Goal: Information Seeking & Learning: Learn about a topic

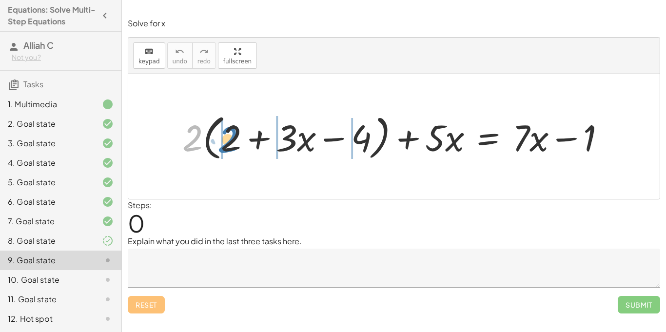
drag, startPoint x: 191, startPoint y: 137, endPoint x: 227, endPoint y: 136, distance: 36.1
click at [229, 136] on div at bounding box center [397, 137] width 441 height 54
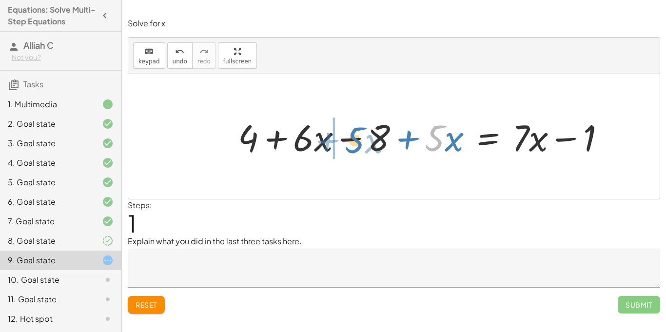
drag, startPoint x: 433, startPoint y: 146, endPoint x: 352, endPoint y: 148, distance: 81.0
click at [352, 148] on div at bounding box center [425, 137] width 385 height 48
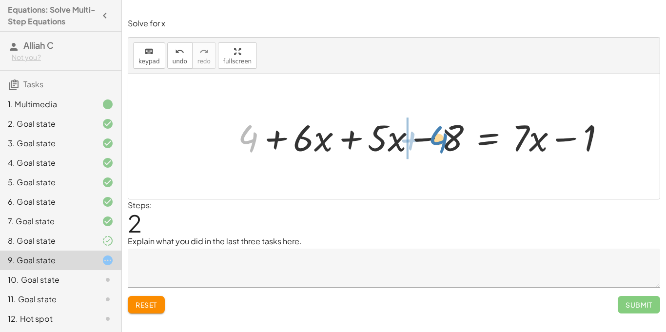
drag, startPoint x: 252, startPoint y: 140, endPoint x: 441, endPoint y: 140, distance: 188.7
click at [441, 140] on div at bounding box center [425, 137] width 385 height 48
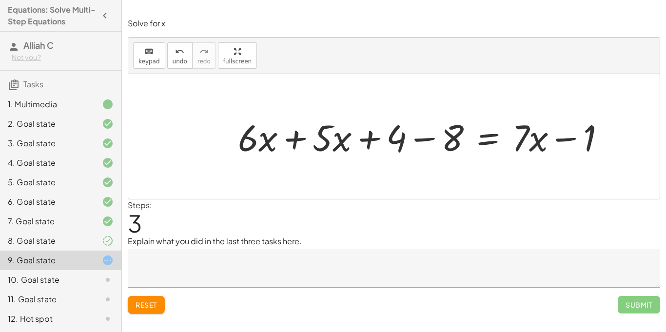
click at [421, 136] on div at bounding box center [425, 137] width 385 height 48
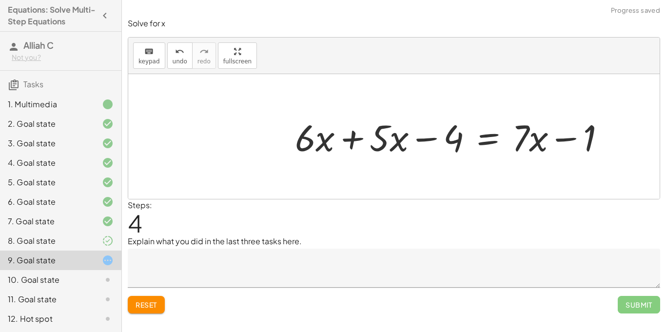
click at [354, 145] on div at bounding box center [454, 137] width 328 height 48
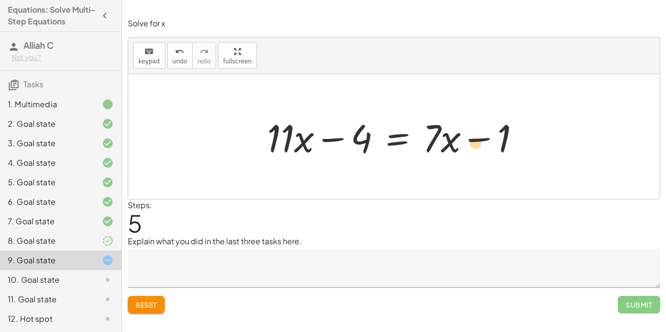
drag, startPoint x: 435, startPoint y: 131, endPoint x: 465, endPoint y: 140, distance: 31.1
click at [465, 140] on div at bounding box center [394, 137] width 264 height 50
drag, startPoint x: 445, startPoint y: 150, endPoint x: 329, endPoint y: 156, distance: 116.6
click at [329, 156] on div at bounding box center [397, 137] width 270 height 50
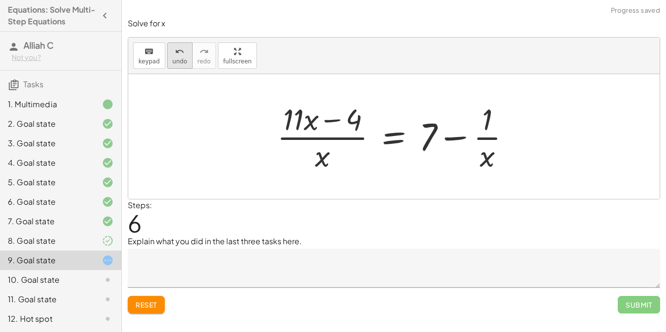
click at [178, 56] on icon "undo" at bounding box center [179, 52] width 9 height 12
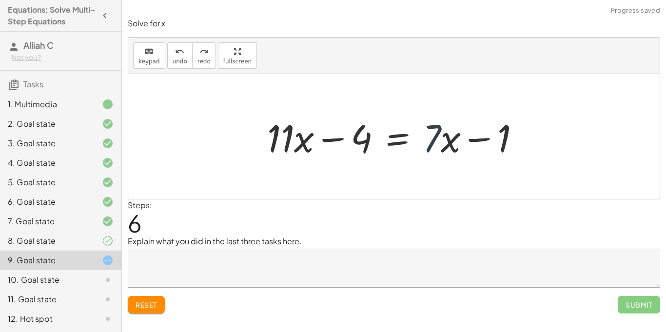
click at [442, 144] on div at bounding box center [397, 137] width 270 height 50
drag, startPoint x: 434, startPoint y: 139, endPoint x: 574, endPoint y: 142, distance: 139.5
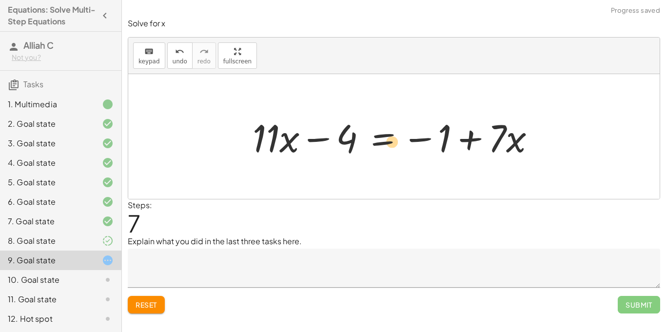
drag, startPoint x: 518, startPoint y: 141, endPoint x: 396, endPoint y: 144, distance: 121.9
click at [396, 144] on div at bounding box center [398, 137] width 300 height 50
drag, startPoint x: 505, startPoint y: 148, endPoint x: 538, endPoint y: 150, distance: 33.7
click at [538, 150] on div at bounding box center [398, 137] width 300 height 50
drag, startPoint x: 501, startPoint y: 142, endPoint x: 244, endPoint y: 161, distance: 257.6
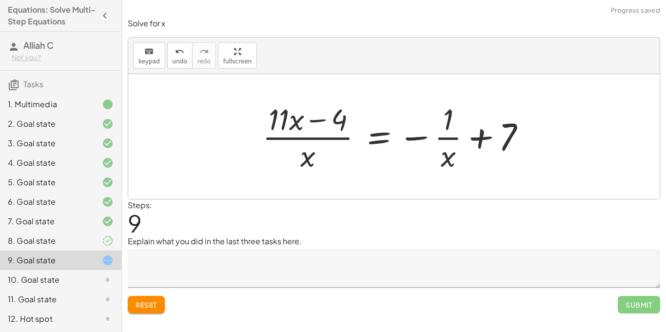
click at [318, 144] on div at bounding box center [397, 136] width 281 height 75
click at [180, 65] on button "undo undo" at bounding box center [179, 55] width 25 height 26
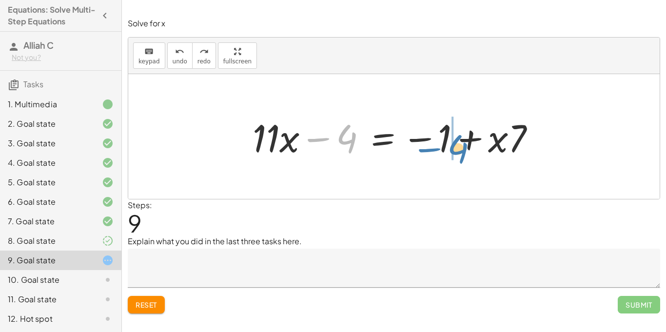
drag, startPoint x: 337, startPoint y: 135, endPoint x: 445, endPoint y: 144, distance: 108.1
click at [445, 144] on div at bounding box center [398, 137] width 300 height 50
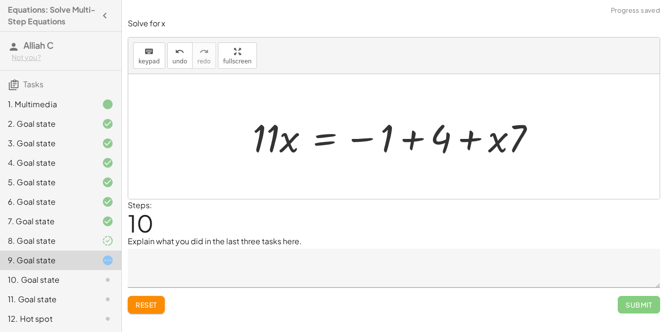
click at [403, 139] on div at bounding box center [398, 137] width 300 height 50
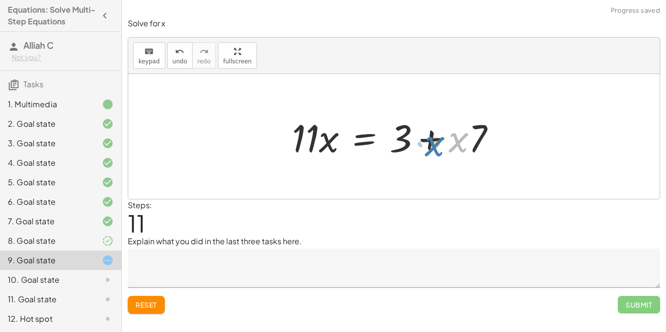
drag, startPoint x: 463, startPoint y: 135, endPoint x: 481, endPoint y: 138, distance: 18.8
click at [481, 138] on div at bounding box center [397, 137] width 221 height 50
drag, startPoint x: 484, startPoint y: 131, endPoint x: 332, endPoint y: 138, distance: 152.3
click at [332, 138] on div at bounding box center [397, 137] width 221 height 50
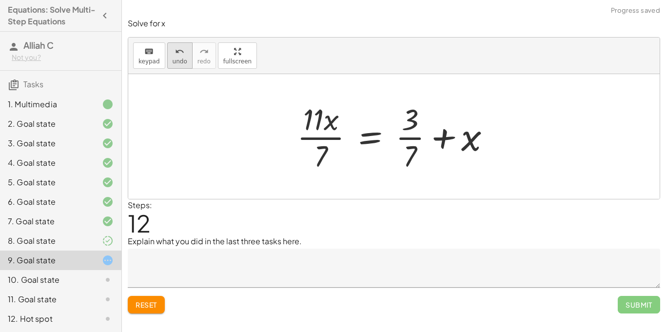
click at [175, 54] on icon "undo" at bounding box center [179, 52] width 9 height 12
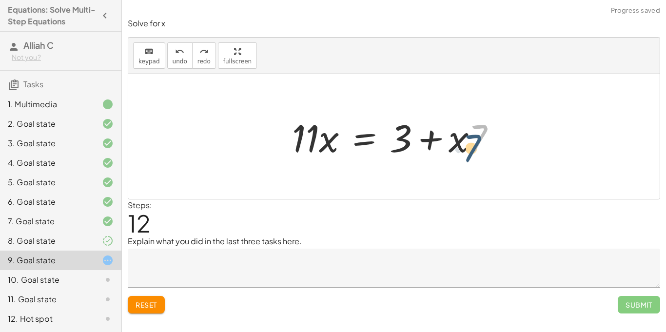
drag, startPoint x: 476, startPoint y: 137, endPoint x: 469, endPoint y: 148, distance: 12.9
click at [469, 148] on div at bounding box center [397, 137] width 221 height 50
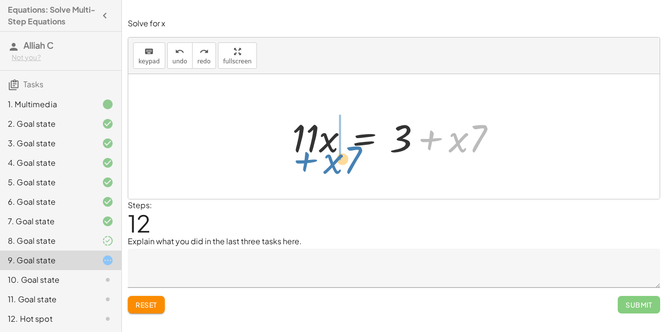
drag, startPoint x: 459, startPoint y: 143, endPoint x: 334, endPoint y: 164, distance: 127.1
click at [334, 164] on div "+ · 2 · ( + 2 + · 3 · x − 4 ) + · 5 · x = + · 7 · x − 1 + · 2 · 2 + · 2 · 3 · x…" at bounding box center [393, 136] width 531 height 125
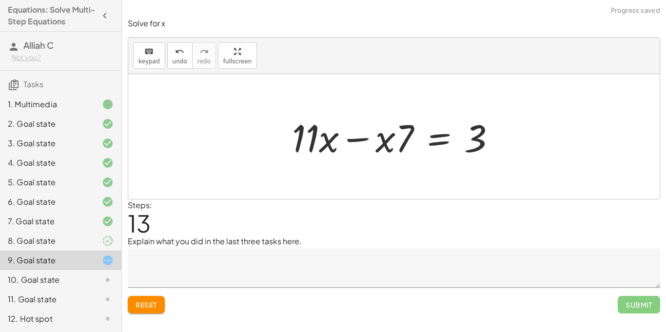
click at [356, 137] on div at bounding box center [397, 137] width 221 height 50
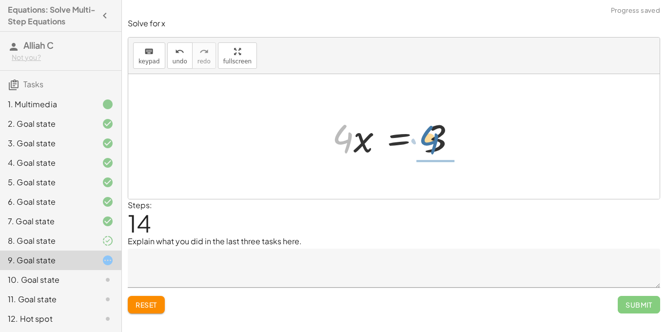
drag, startPoint x: 343, startPoint y: 140, endPoint x: 435, endPoint y: 144, distance: 92.2
click at [435, 144] on div at bounding box center [397, 137] width 141 height 50
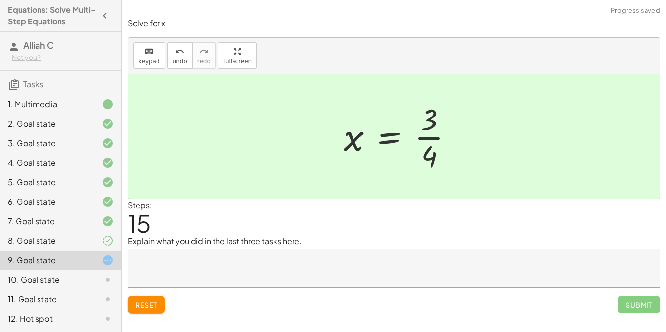
click at [444, 138] on div at bounding box center [402, 136] width 127 height 75
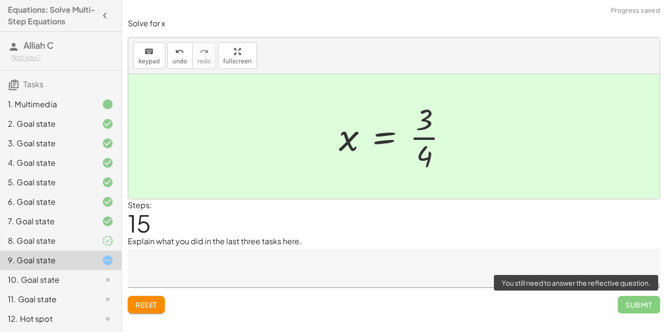
click at [642, 307] on span "Submit" at bounding box center [639, 305] width 42 height 18
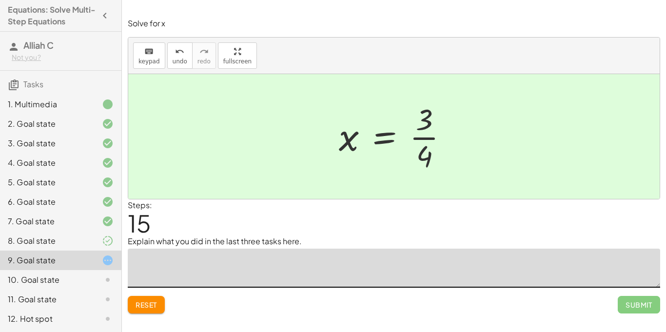
click at [472, 259] on textarea at bounding box center [394, 268] width 532 height 39
type textarea "*"
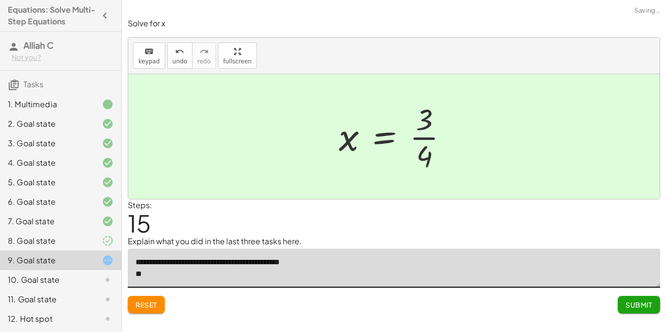
click at [142, 260] on textarea "**********" at bounding box center [394, 268] width 532 height 39
click at [187, 272] on textarea "**********" at bounding box center [394, 268] width 532 height 39
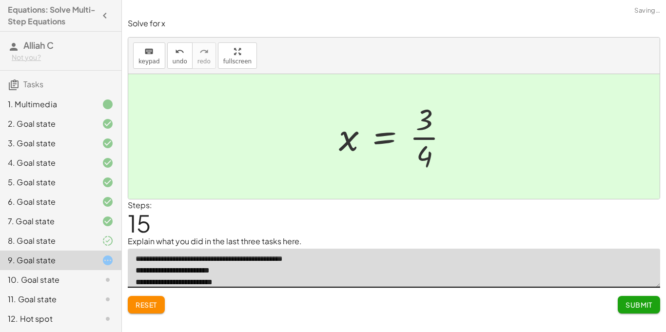
type textarea "**********"
click at [632, 307] on span "Submit" at bounding box center [638, 304] width 27 height 9
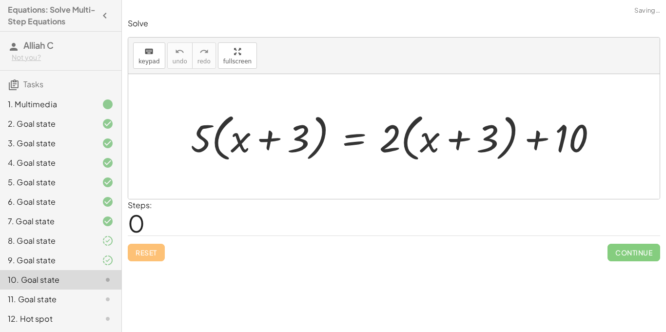
click at [92, 258] on div at bounding box center [99, 260] width 27 height 12
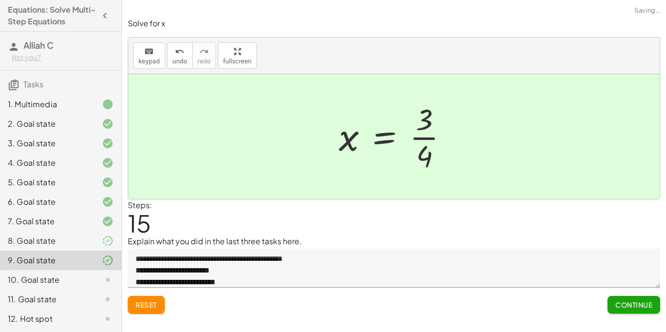
click at [94, 240] on div at bounding box center [99, 241] width 27 height 12
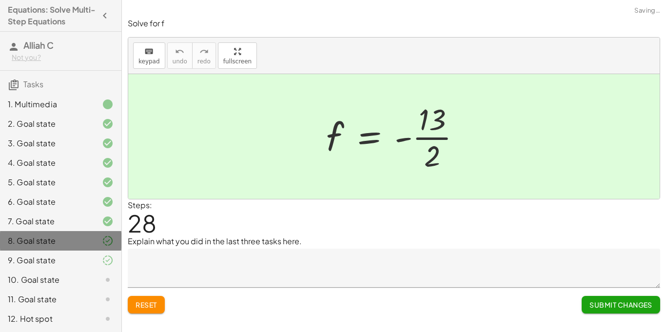
click at [82, 240] on div "8. Goal state" at bounding box center [47, 241] width 78 height 12
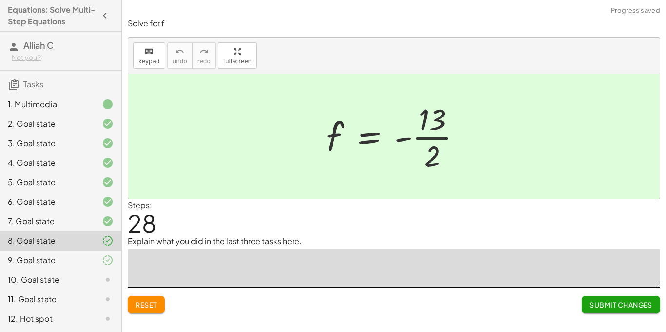
drag, startPoint x: 265, startPoint y: 264, endPoint x: 72, endPoint y: 265, distance: 193.1
click at [72, 265] on main "Equations: Solve Multi-Step Equations Alliah C Not you? Tasks 1. Multimedia 2. …" at bounding box center [333, 166] width 666 height 332
type textarea "***"
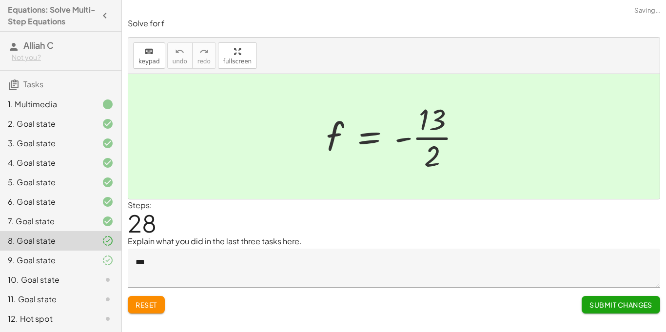
click at [589, 306] on span "Submit Changes" at bounding box center [620, 304] width 63 height 9
click at [106, 259] on icon at bounding box center [108, 260] width 12 height 12
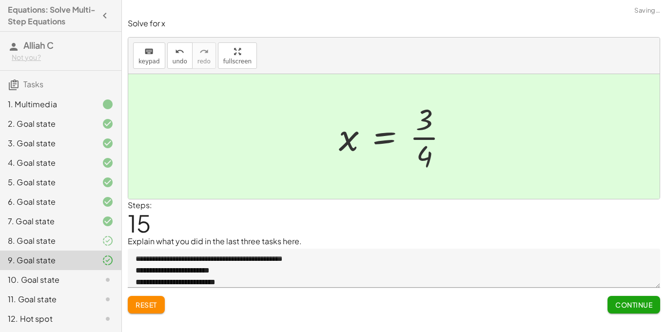
click at [97, 282] on div at bounding box center [99, 280] width 27 height 12
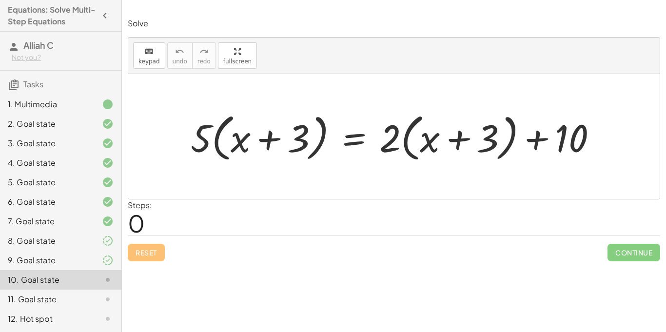
click at [302, 183] on div at bounding box center [393, 136] width 531 height 125
drag, startPoint x: 203, startPoint y: 136, endPoint x: 232, endPoint y: 139, distance: 29.0
click at [232, 139] on div at bounding box center [398, 137] width 424 height 56
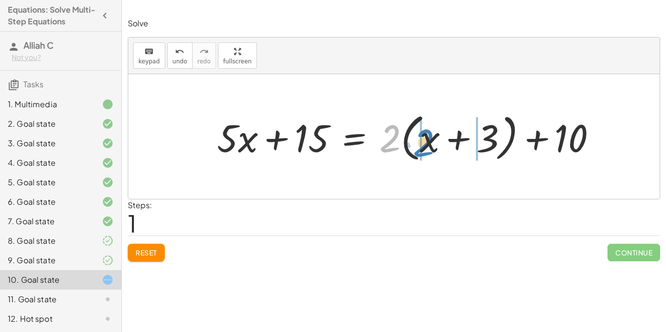
drag, startPoint x: 391, startPoint y: 140, endPoint x: 426, endPoint y: 144, distance: 34.9
click at [426, 144] on div at bounding box center [410, 137] width 397 height 56
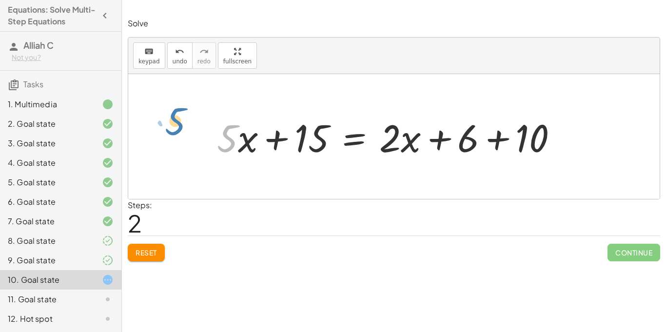
drag, startPoint x: 237, startPoint y: 129, endPoint x: 209, endPoint y: 113, distance: 33.0
click at [209, 113] on div "· 5 · ( + x + 3 ) = + · 2 · ( + x + 3 ) + 10 + · 5 · x + · 5 · 3 = + · 2 · ( + …" at bounding box center [387, 136] width 371 height 55
drag, startPoint x: 405, startPoint y: 138, endPoint x: 373, endPoint y: 147, distance: 32.5
click at [373, 147] on div at bounding box center [391, 137] width 358 height 50
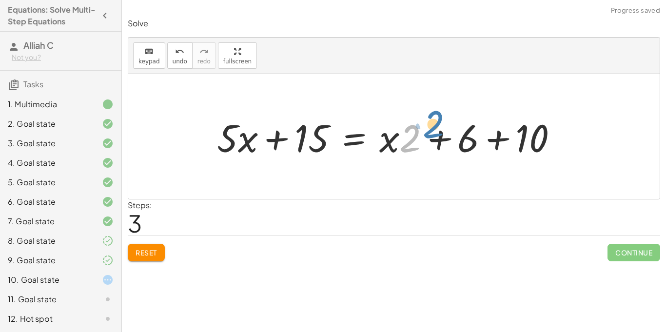
drag, startPoint x: 405, startPoint y: 149, endPoint x: 430, endPoint y: 135, distance: 29.0
click at [430, 135] on div at bounding box center [391, 137] width 358 height 50
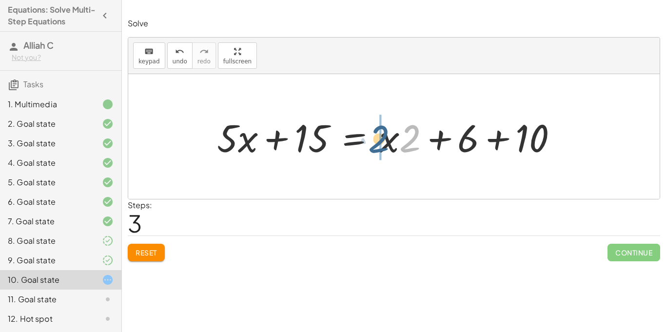
drag, startPoint x: 407, startPoint y: 149, endPoint x: 368, endPoint y: 149, distance: 38.5
click at [368, 149] on div at bounding box center [391, 137] width 358 height 50
click at [498, 143] on div at bounding box center [391, 137] width 358 height 50
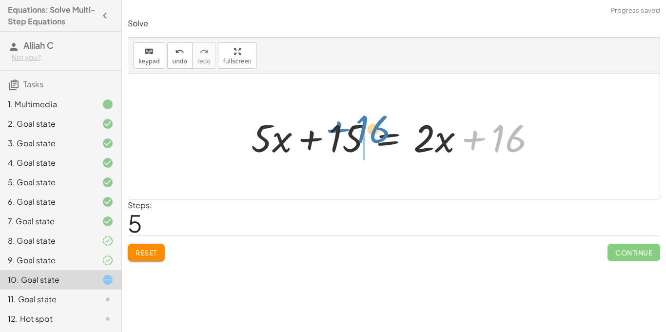
drag, startPoint x: 474, startPoint y: 143, endPoint x: 338, endPoint y: 135, distance: 136.8
click at [338, 135] on div at bounding box center [397, 137] width 302 height 50
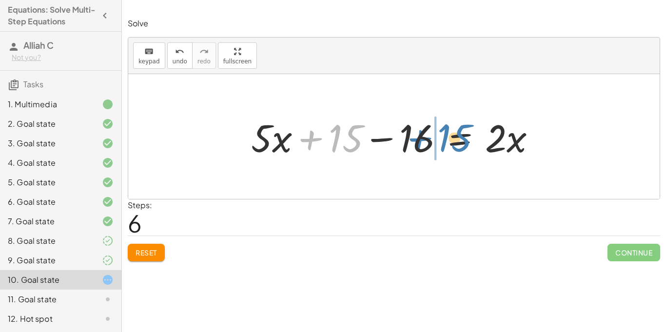
drag, startPoint x: 336, startPoint y: 139, endPoint x: 448, endPoint y: 138, distance: 112.1
click at [448, 138] on div at bounding box center [397, 137] width 302 height 50
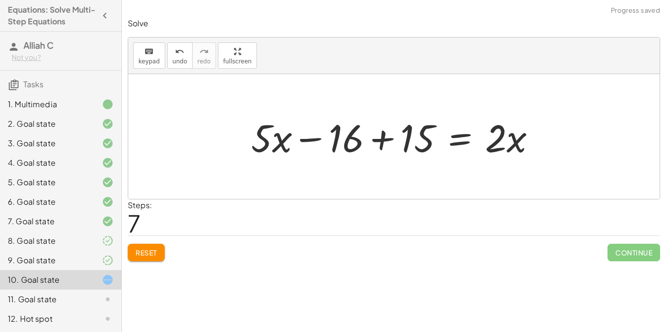
click at [375, 140] on div at bounding box center [397, 137] width 302 height 50
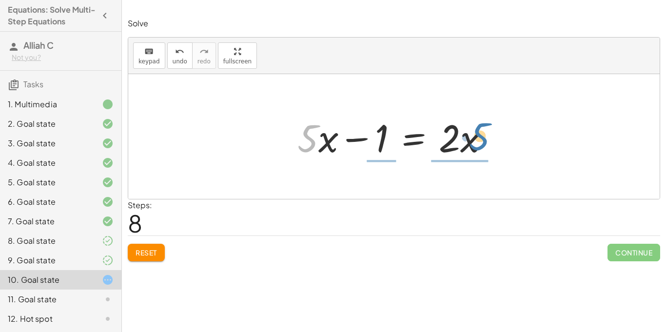
drag, startPoint x: 313, startPoint y: 141, endPoint x: 485, endPoint y: 140, distance: 171.6
click at [485, 140] on div at bounding box center [398, 137] width 210 height 50
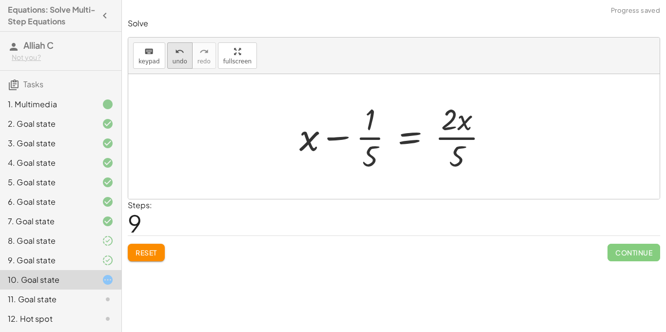
click at [173, 59] on span "undo" at bounding box center [180, 61] width 15 height 7
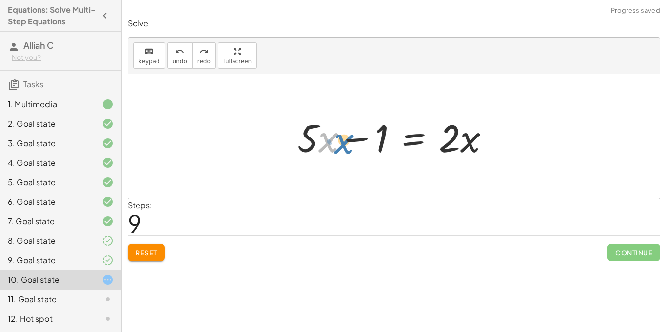
drag, startPoint x: 330, startPoint y: 146, endPoint x: 346, endPoint y: 148, distance: 15.7
click at [346, 148] on div at bounding box center [398, 137] width 210 height 50
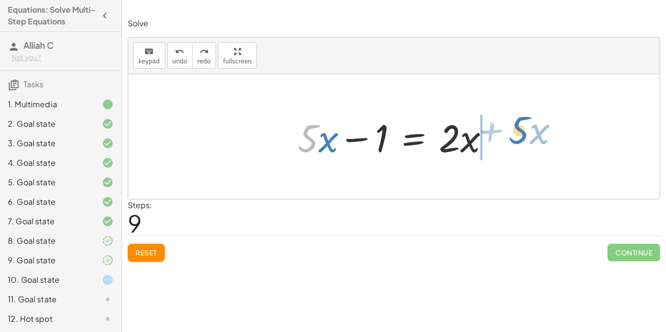
drag, startPoint x: 314, startPoint y: 144, endPoint x: 527, endPoint y: 136, distance: 212.2
click at [527, 136] on div "· 5 · ( + x + 3 ) = + · 2 · ( + x + 3 ) + 10 + · 5 · x + · 5 · 3 = + · 2 · ( + …" at bounding box center [393, 136] width 531 height 125
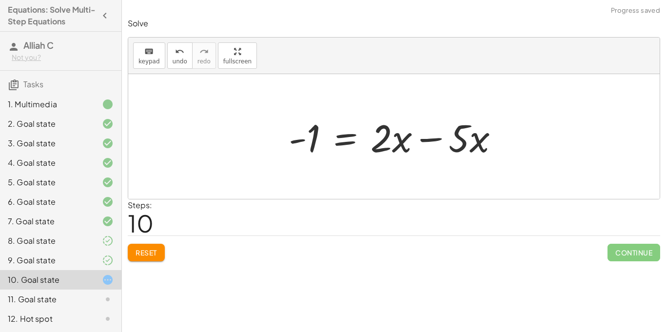
click at [438, 139] on div at bounding box center [398, 137] width 228 height 50
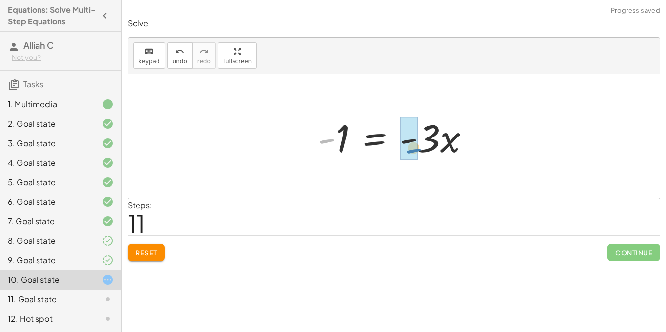
drag, startPoint x: 332, startPoint y: 142, endPoint x: 419, endPoint y: 151, distance: 87.3
click at [419, 151] on div at bounding box center [397, 137] width 169 height 50
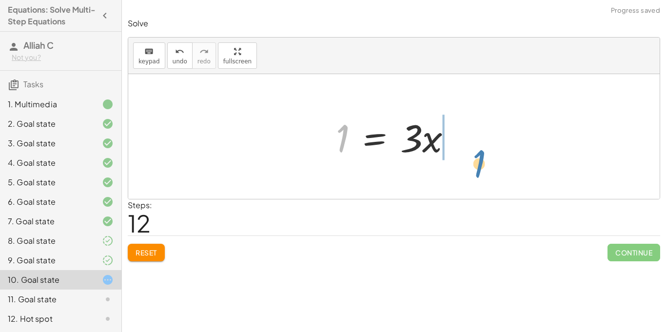
drag, startPoint x: 346, startPoint y: 141, endPoint x: 470, endPoint y: 152, distance: 125.3
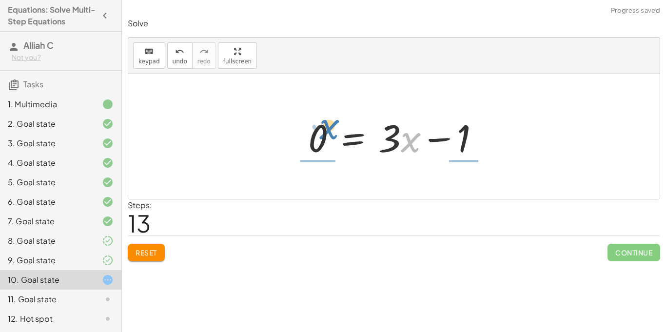
drag, startPoint x: 414, startPoint y: 143, endPoint x: 350, endPoint y: 128, distance: 66.2
click at [332, 130] on div at bounding box center [397, 137] width 189 height 50
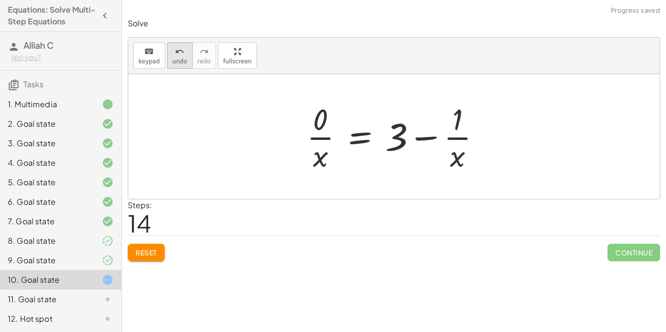
click at [173, 58] on span "undo" at bounding box center [180, 61] width 15 height 7
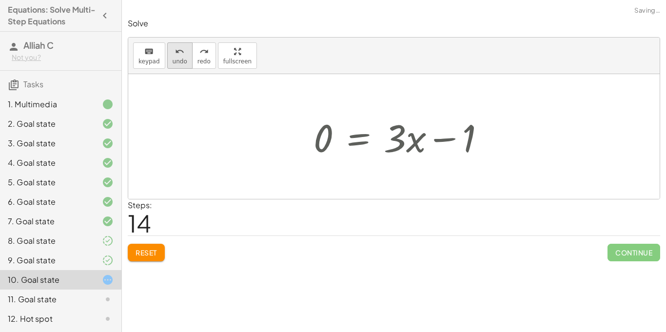
click at [173, 58] on span "undo" at bounding box center [180, 61] width 15 height 7
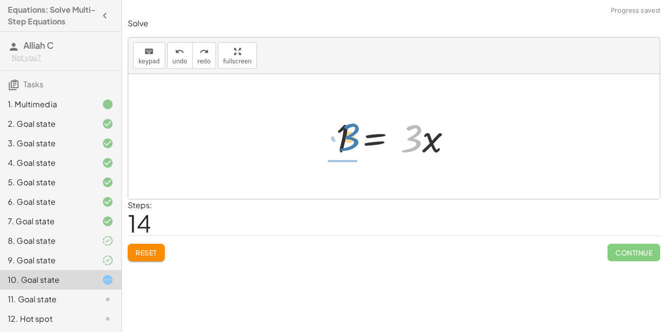
drag, startPoint x: 414, startPoint y: 148, endPoint x: 352, endPoint y: 147, distance: 62.4
click at [352, 147] on div at bounding box center [397, 137] width 133 height 50
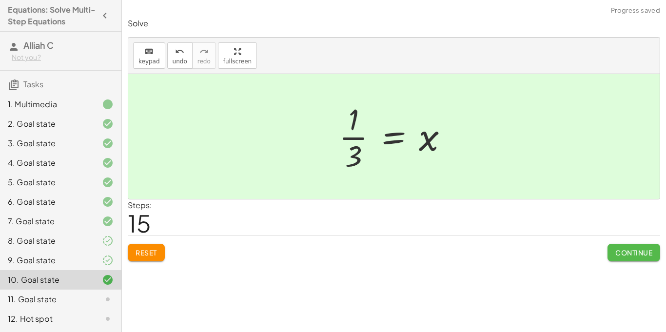
click at [623, 247] on button "Continue" at bounding box center [633, 253] width 53 height 18
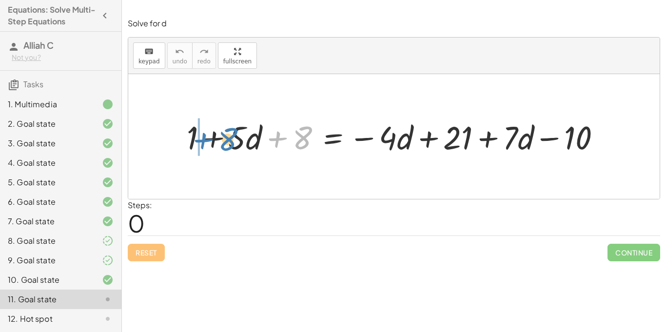
drag, startPoint x: 300, startPoint y: 138, endPoint x: 224, endPoint y: 139, distance: 76.1
click at [224, 139] on div at bounding box center [398, 136] width 432 height 42
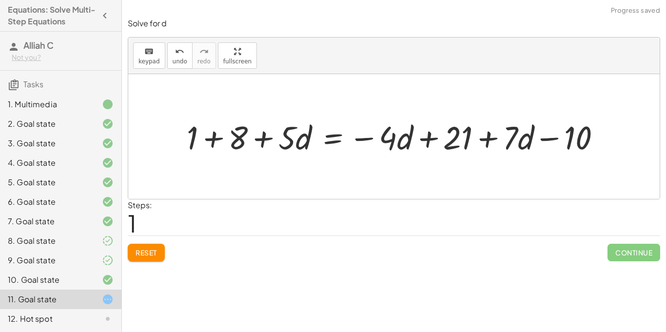
click at [211, 138] on div at bounding box center [398, 136] width 432 height 42
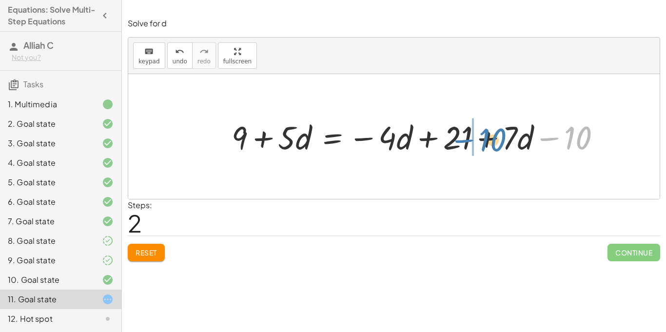
drag, startPoint x: 571, startPoint y: 138, endPoint x: 483, endPoint y: 140, distance: 88.3
click at [483, 140] on div at bounding box center [420, 136] width 387 height 42
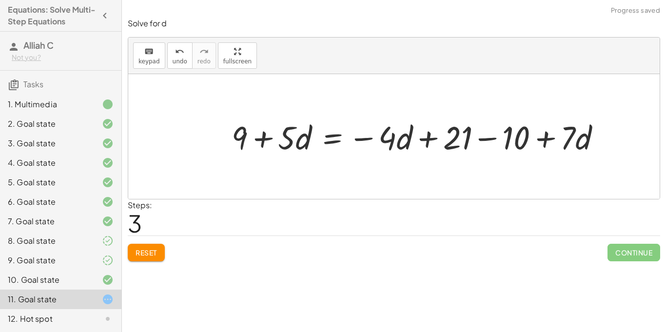
click at [491, 141] on div at bounding box center [420, 136] width 387 height 42
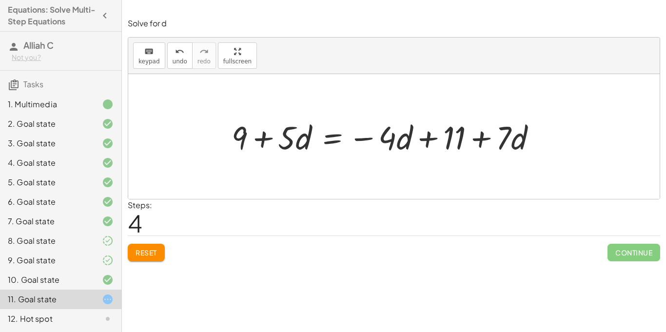
click at [538, 115] on div at bounding box center [388, 136] width 322 height 42
drag, startPoint x: 525, startPoint y: 127, endPoint x: 438, endPoint y: 129, distance: 87.3
click at [438, 129] on div at bounding box center [388, 136] width 322 height 42
click at [434, 141] on div at bounding box center [388, 136] width 322 height 42
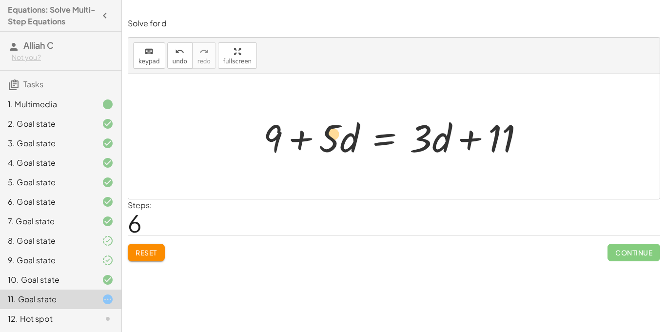
click at [285, 134] on div at bounding box center [397, 137] width 278 height 50
drag, startPoint x: 269, startPoint y: 135, endPoint x: 559, endPoint y: 137, distance: 290.1
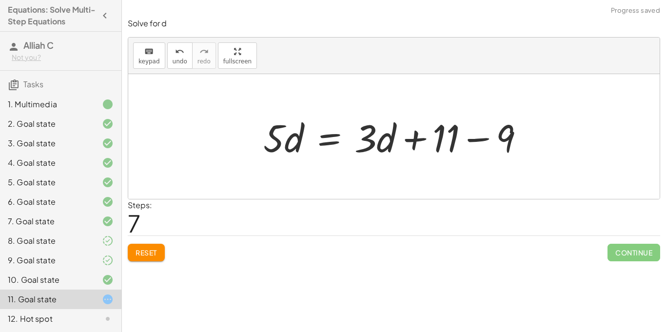
click at [473, 137] on div at bounding box center [397, 137] width 278 height 50
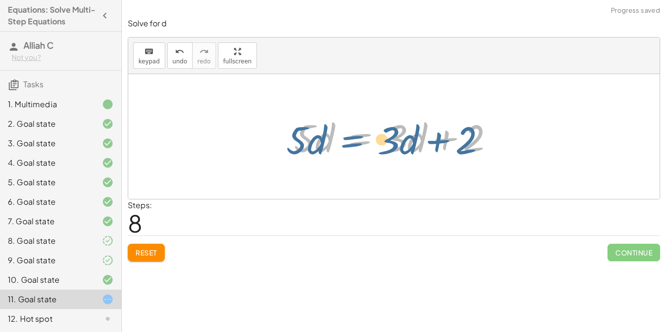
drag, startPoint x: 374, startPoint y: 139, endPoint x: 366, endPoint y: 141, distance: 8.0
click at [366, 141] on div at bounding box center [397, 137] width 217 height 50
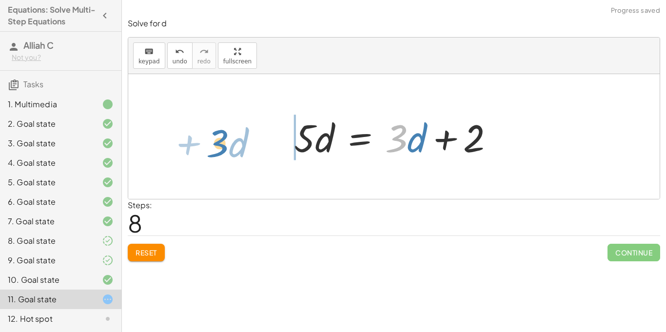
drag, startPoint x: 395, startPoint y: 137, endPoint x: 217, endPoint y: 143, distance: 178.0
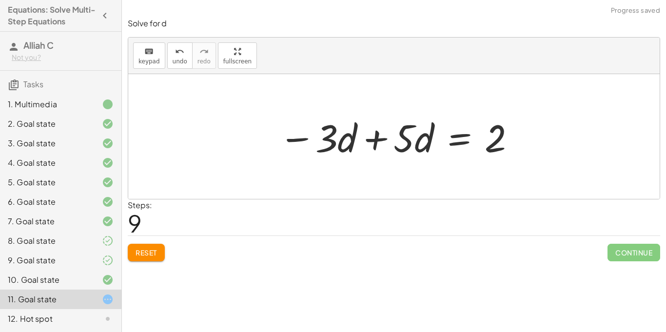
click at [366, 143] on div at bounding box center [397, 137] width 247 height 50
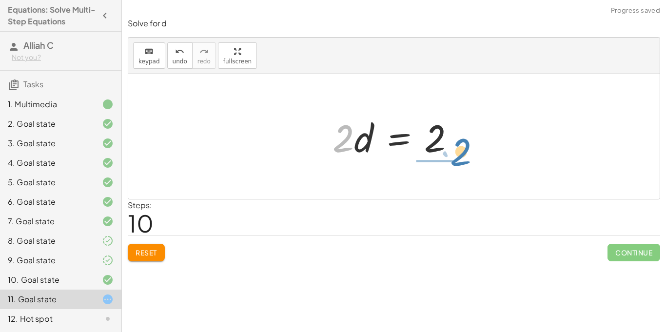
drag, startPoint x: 344, startPoint y: 138, endPoint x: 462, endPoint y: 153, distance: 119.4
click at [462, 153] on div at bounding box center [398, 137] width 140 height 50
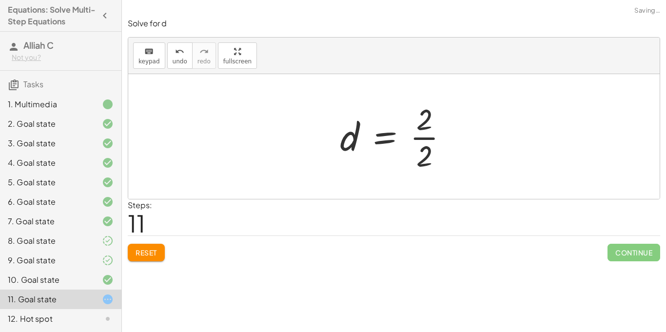
click at [441, 139] on div at bounding box center [398, 136] width 126 height 75
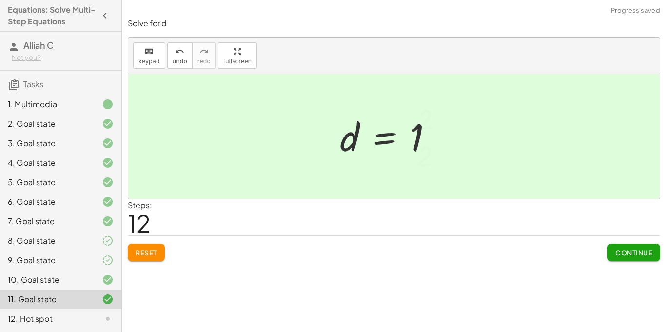
click at [427, 140] on div at bounding box center [390, 137] width 110 height 48
click at [648, 256] on span "Continue" at bounding box center [633, 252] width 37 height 9
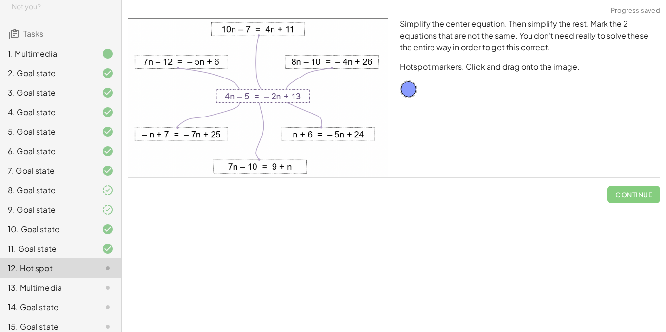
scroll to position [54, 0]
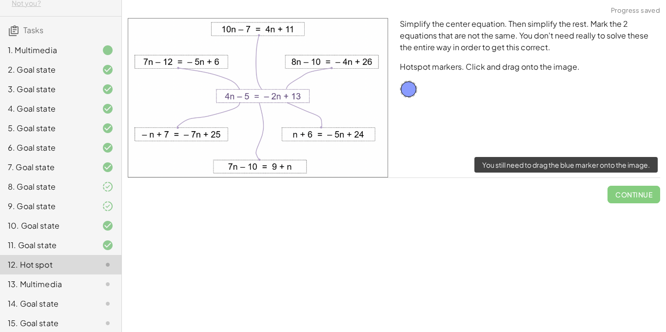
click at [645, 194] on span "Continue" at bounding box center [633, 190] width 53 height 25
click at [637, 197] on span "Continue" at bounding box center [633, 190] width 53 height 25
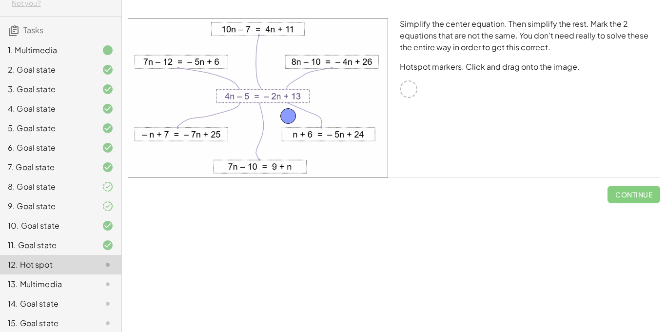
drag, startPoint x: 407, startPoint y: 86, endPoint x: 286, endPoint y: 113, distance: 123.7
drag, startPoint x: 285, startPoint y: 116, endPoint x: 326, endPoint y: 134, distance: 44.1
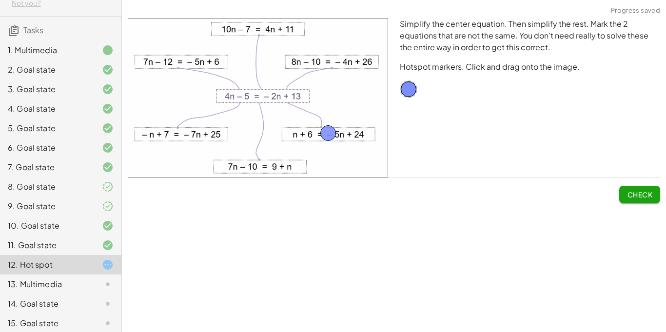
click at [647, 189] on button "Check" at bounding box center [639, 195] width 41 height 18
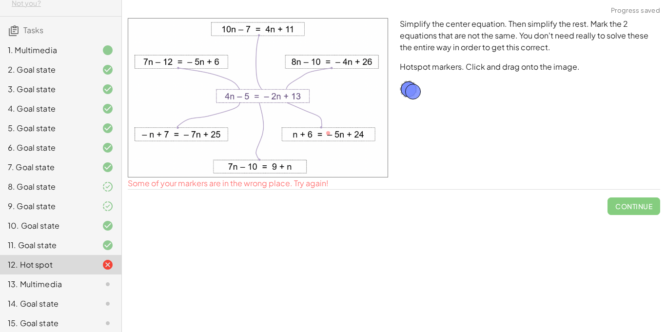
drag, startPoint x: 327, startPoint y: 130, endPoint x: 411, endPoint y: 88, distance: 93.5
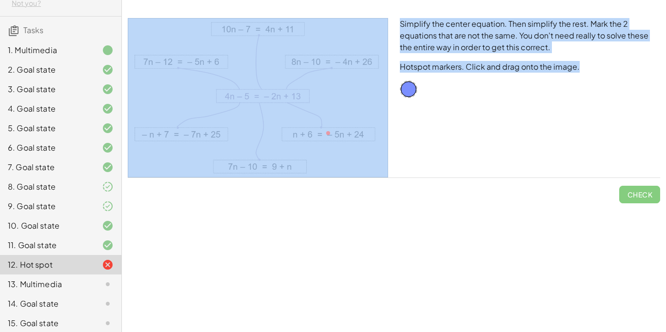
drag, startPoint x: 407, startPoint y: 101, endPoint x: 291, endPoint y: 89, distance: 116.7
click at [291, 89] on div "Simplify the center equation. Then simplify the rest. Mark the 2 equations that…" at bounding box center [394, 97] width 544 height 171
click at [399, 105] on div "Simplify the center equation. Then simplify the rest. Mark the 2 equations that…" at bounding box center [530, 97] width 272 height 171
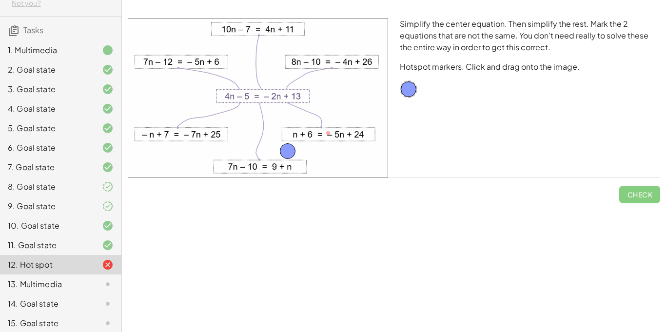
drag, startPoint x: 402, startPoint y: 86, endPoint x: 279, endPoint y: 148, distance: 137.1
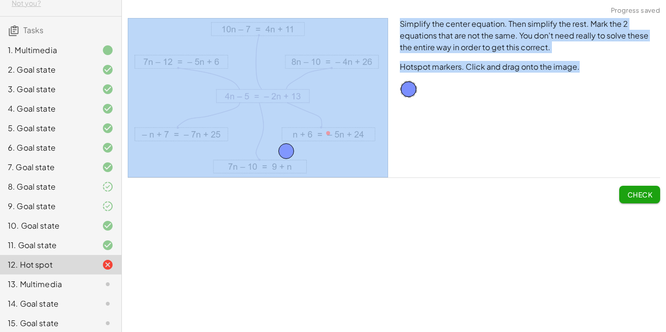
drag, startPoint x: 409, startPoint y: 97, endPoint x: 237, endPoint y: 104, distance: 171.7
click at [237, 104] on div "Simplify the center equation. Then simplify the rest. Mark the 2 equations that…" at bounding box center [394, 97] width 544 height 171
click at [398, 129] on div "Simplify the center equation. Then simplify the rest. Mark the 2 equations that…" at bounding box center [530, 97] width 272 height 171
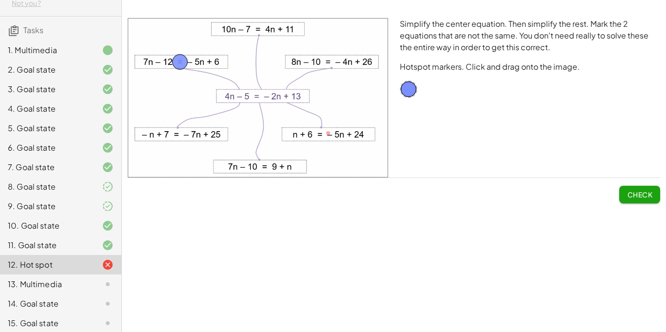
drag, startPoint x: 286, startPoint y: 150, endPoint x: 179, endPoint y: 60, distance: 139.1
click at [638, 194] on span "Check" at bounding box center [639, 194] width 25 height 9
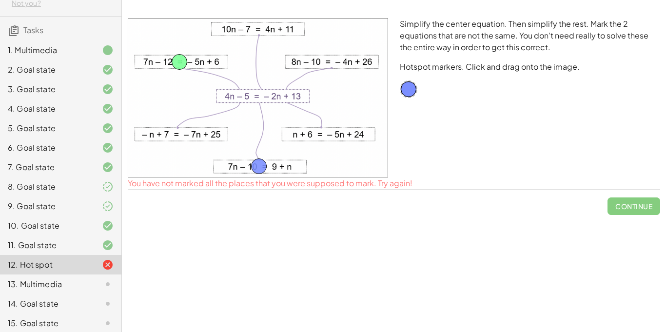
drag, startPoint x: 407, startPoint y: 90, endPoint x: 257, endPoint y: 166, distance: 168.5
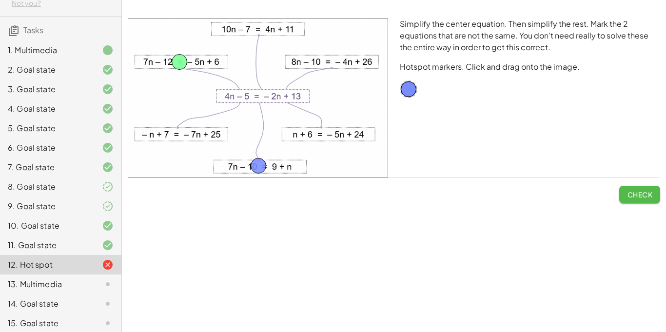
click at [633, 192] on span "Check" at bounding box center [639, 194] width 25 height 9
click at [634, 193] on span "Continue" at bounding box center [633, 194] width 37 height 9
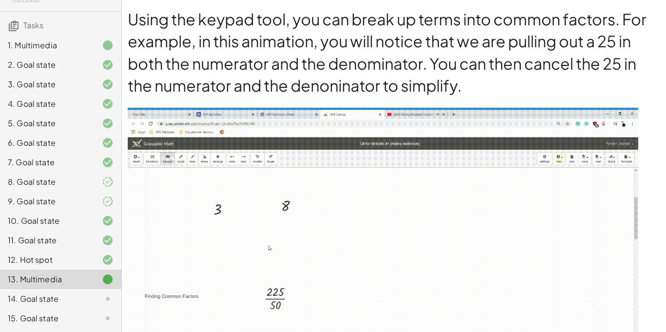
scroll to position [1075, 0]
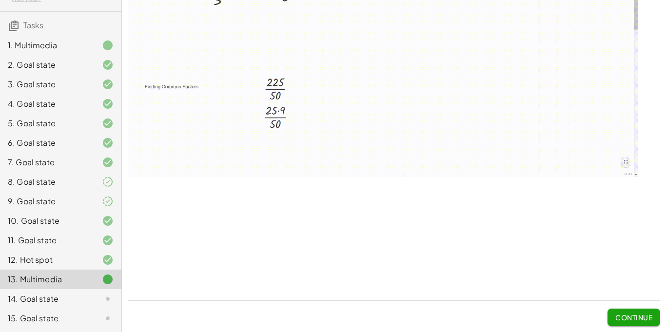
click at [647, 315] on span "Continue" at bounding box center [633, 317] width 37 height 9
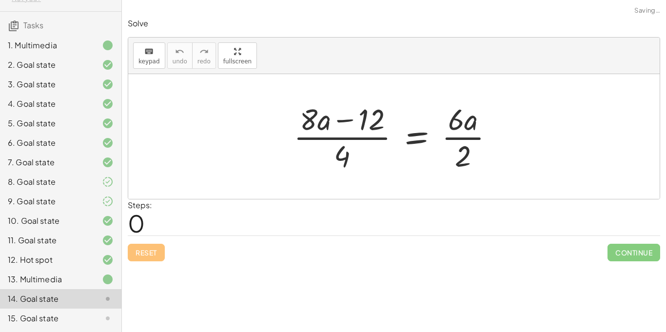
scroll to position [0, 0]
click at [342, 119] on div at bounding box center [397, 136] width 217 height 75
click at [430, 162] on div at bounding box center [397, 136] width 217 height 75
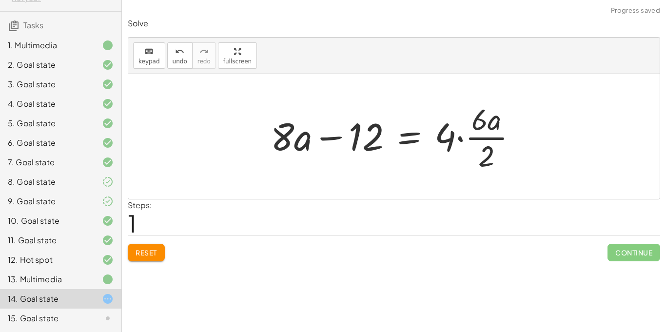
click at [472, 127] on div at bounding box center [398, 136] width 264 height 75
drag, startPoint x: 472, startPoint y: 127, endPoint x: 439, endPoint y: 151, distance: 41.1
click at [439, 151] on div at bounding box center [398, 136] width 264 height 75
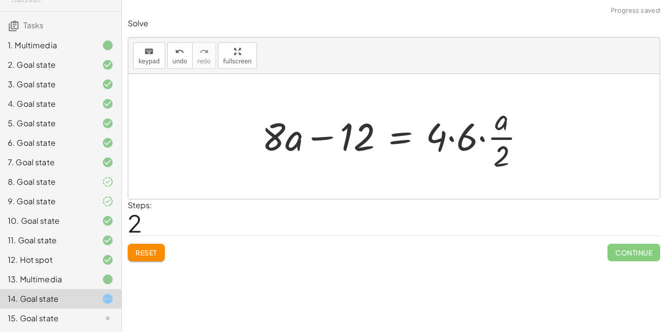
click at [451, 137] on div at bounding box center [397, 136] width 281 height 75
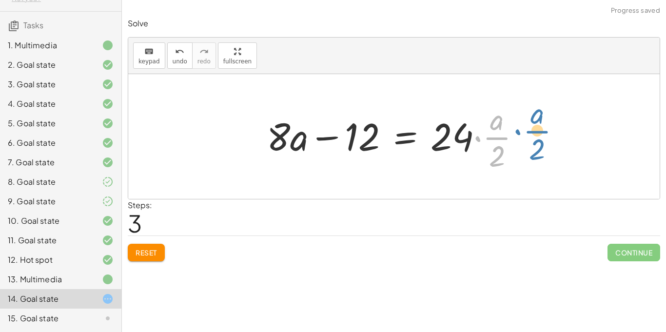
drag, startPoint x: 481, startPoint y: 138, endPoint x: 524, endPoint y: 132, distance: 42.8
click at [524, 132] on div at bounding box center [398, 136] width 272 height 75
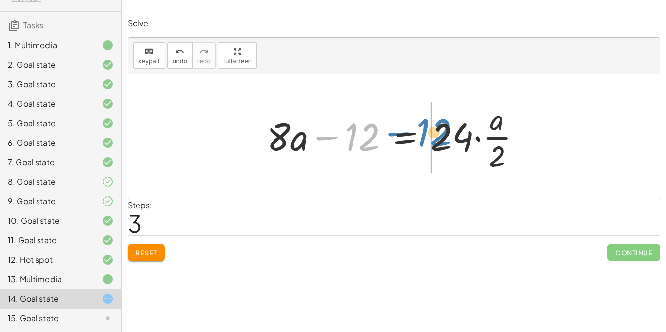
drag, startPoint x: 368, startPoint y: 140, endPoint x: 439, endPoint y: 136, distance: 71.3
click at [439, 136] on div at bounding box center [398, 136] width 272 height 75
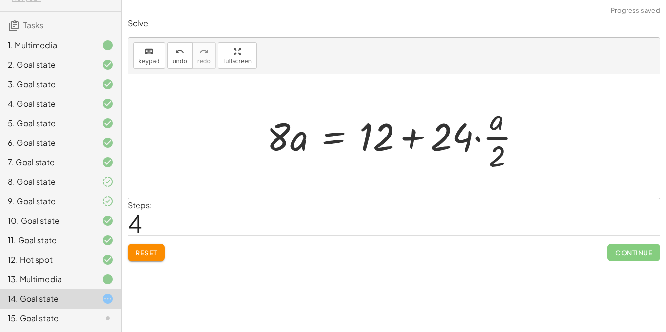
click at [419, 143] on div at bounding box center [398, 136] width 272 height 75
click at [414, 140] on div at bounding box center [398, 136] width 272 height 75
drag, startPoint x: 502, startPoint y: 116, endPoint x: 302, endPoint y: 136, distance: 200.4
click at [302, 136] on div at bounding box center [398, 136] width 272 height 75
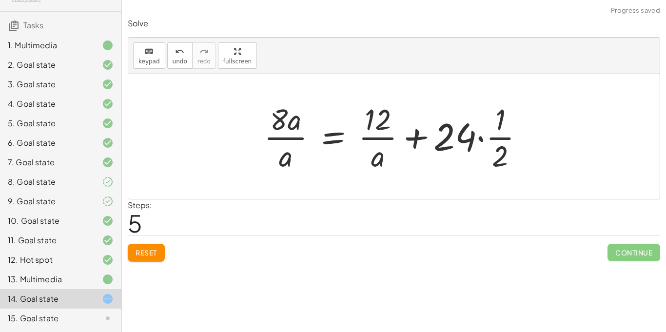
click at [286, 141] on div at bounding box center [397, 136] width 277 height 75
drag, startPoint x: 288, startPoint y: 156, endPoint x: 350, endPoint y: 142, distance: 63.5
click at [350, 142] on div at bounding box center [397, 136] width 277 height 75
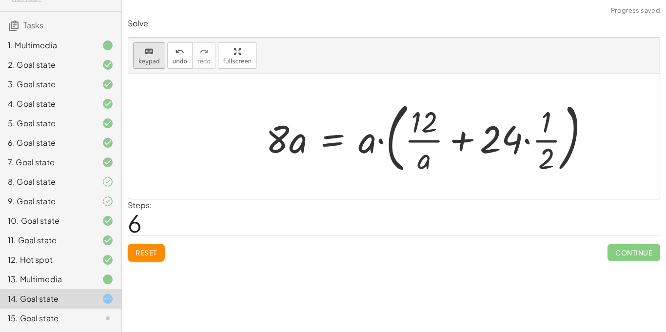
click at [159, 64] on button "keyboard keypad" at bounding box center [149, 55] width 32 height 26
click at [161, 248] on button "Reset" at bounding box center [146, 253] width 37 height 18
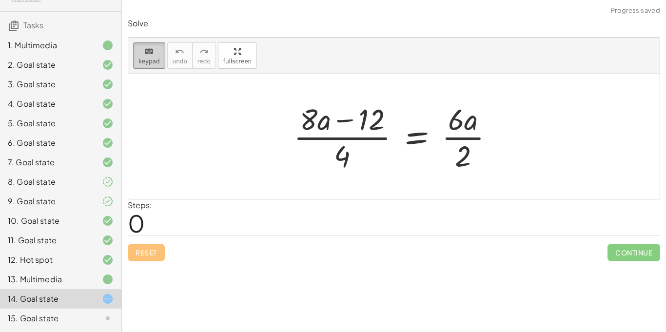
click at [144, 49] on icon "keyboard" at bounding box center [148, 52] width 9 height 12
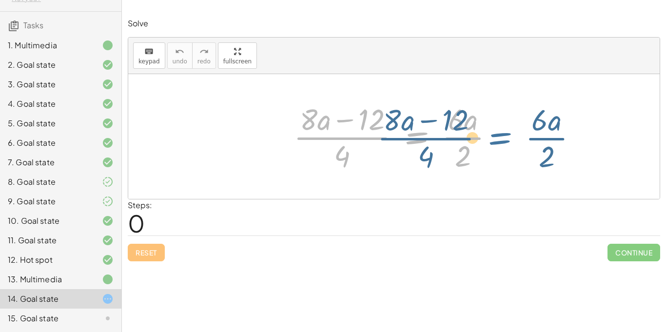
drag, startPoint x: 408, startPoint y: 133, endPoint x: 491, endPoint y: 133, distance: 83.4
click at [491, 133] on div at bounding box center [397, 136] width 217 height 75
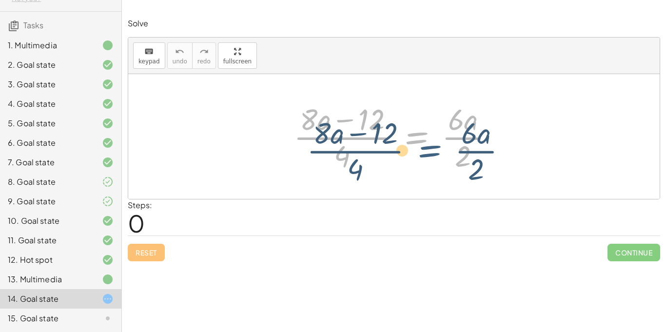
drag, startPoint x: 414, startPoint y: 135, endPoint x: 425, endPoint y: 146, distance: 15.5
click at [425, 146] on div at bounding box center [397, 136] width 217 height 75
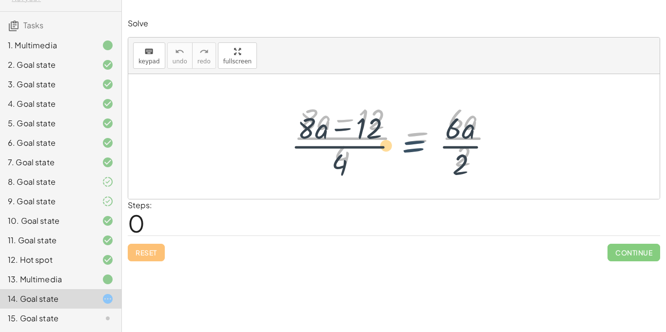
drag, startPoint x: 423, startPoint y: 139, endPoint x: 419, endPoint y: 148, distance: 9.4
click at [419, 148] on div at bounding box center [397, 136] width 217 height 75
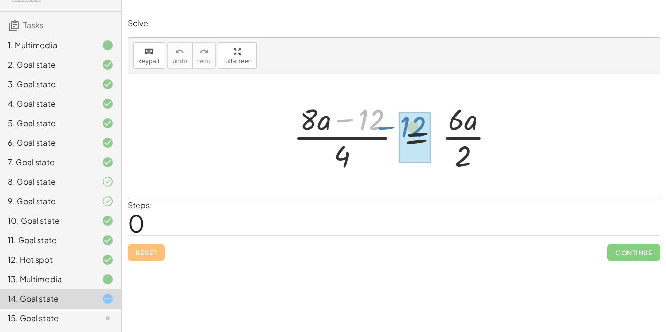
drag, startPoint x: 369, startPoint y: 119, endPoint x: 410, endPoint y: 127, distance: 42.2
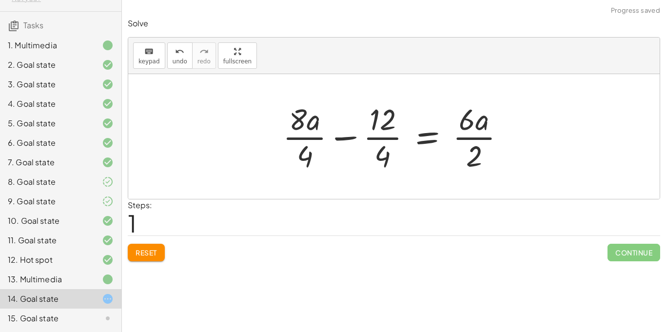
click at [383, 137] on div at bounding box center [397, 136] width 239 height 75
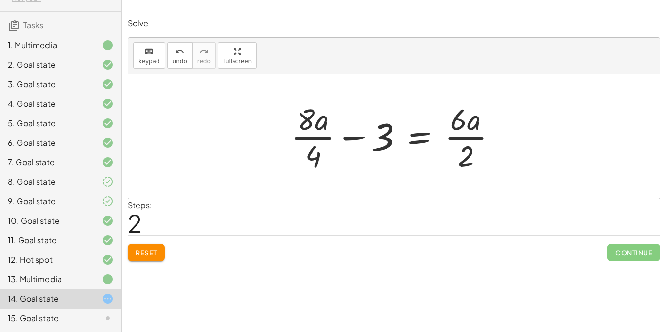
click at [458, 126] on div at bounding box center [397, 136] width 223 height 75
click at [461, 135] on div at bounding box center [397, 136] width 223 height 75
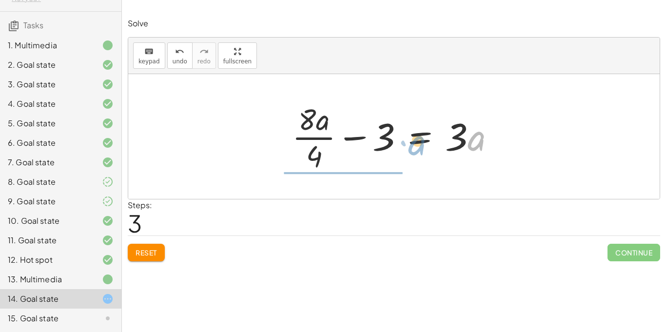
drag, startPoint x: 478, startPoint y: 142, endPoint x: 420, endPoint y: 147, distance: 58.2
click at [420, 147] on div at bounding box center [397, 136] width 221 height 75
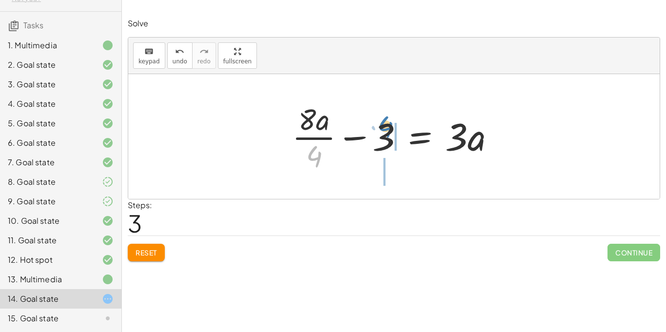
drag, startPoint x: 317, startPoint y: 166, endPoint x: 388, endPoint y: 137, distance: 77.1
click at [388, 137] on div at bounding box center [397, 136] width 221 height 75
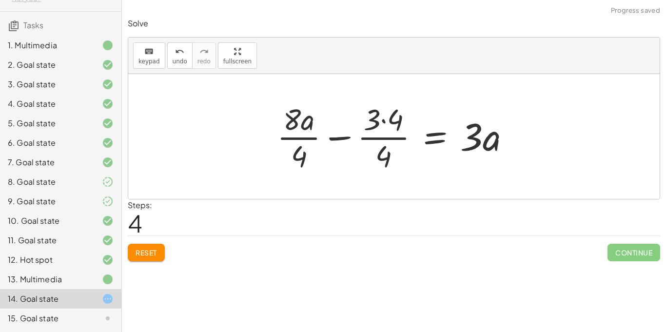
click at [380, 119] on div at bounding box center [397, 136] width 251 height 75
click at [381, 121] on div at bounding box center [397, 136] width 251 height 75
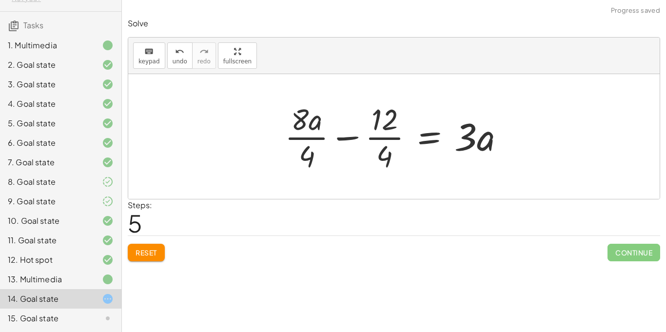
click at [389, 141] on div at bounding box center [398, 136] width 237 height 75
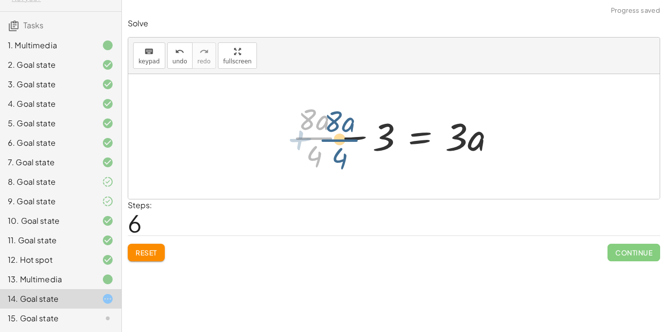
drag, startPoint x: 316, startPoint y: 128, endPoint x: 343, endPoint y: 130, distance: 26.9
click at [343, 130] on div at bounding box center [397, 136] width 221 height 75
click at [318, 138] on div at bounding box center [397, 136] width 221 height 75
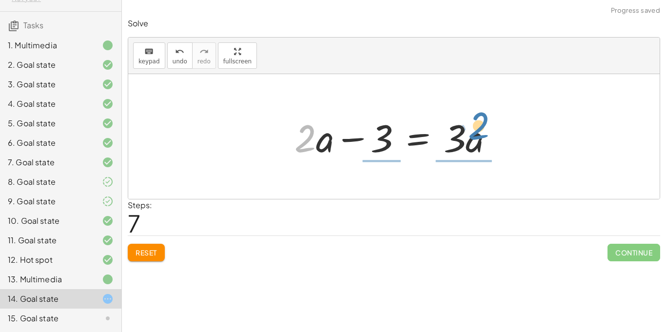
drag, startPoint x: 311, startPoint y: 138, endPoint x: 487, endPoint y: 127, distance: 175.9
click at [487, 127] on div at bounding box center [398, 137] width 216 height 50
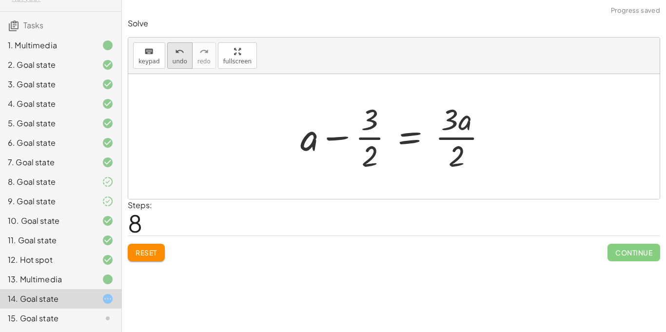
click at [173, 62] on span "undo" at bounding box center [180, 61] width 15 height 7
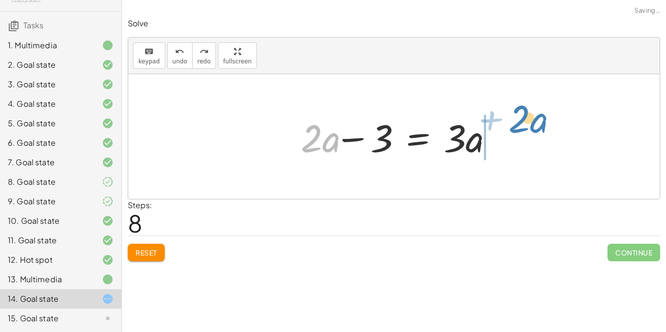
drag, startPoint x: 328, startPoint y: 137, endPoint x: 535, endPoint y: 119, distance: 208.4
click at [535, 119] on div "· ( + · 8 · a − 12 ) · 4 = · 6 · a · 2 + · 8 · a · 4 − · 12 · 4 = · 6 · a · 2 +…" at bounding box center [393, 136] width 531 height 125
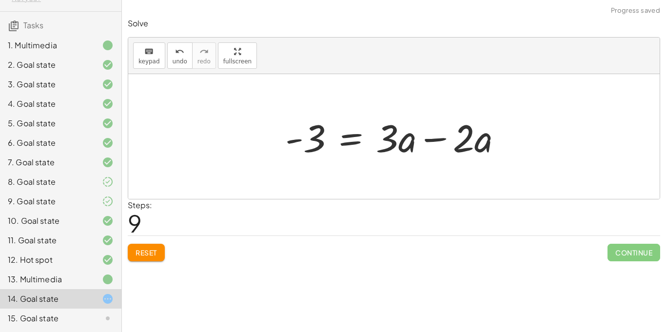
click at [434, 135] on div at bounding box center [397, 137] width 235 height 50
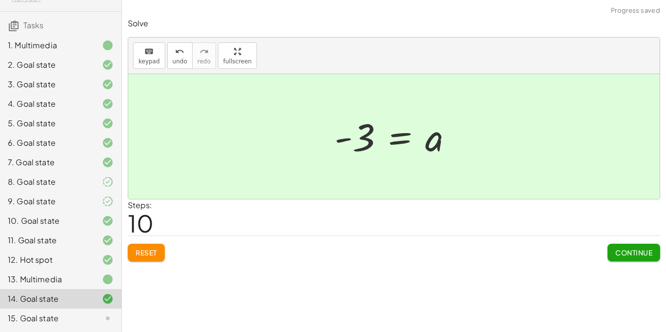
click at [611, 250] on button "Continue" at bounding box center [633, 253] width 53 height 18
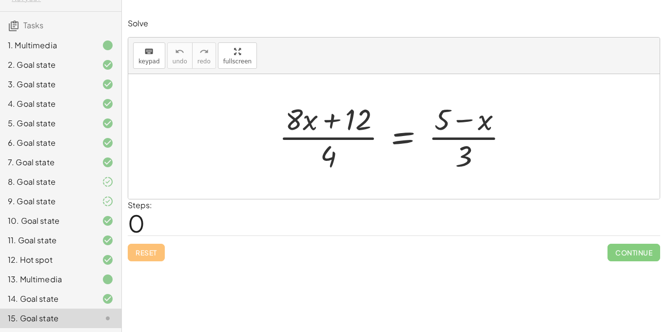
click at [330, 126] on div at bounding box center [397, 136] width 247 height 75
click at [339, 140] on div at bounding box center [397, 136] width 247 height 75
drag, startPoint x: 458, startPoint y: 157, endPoint x: 479, endPoint y: 174, distance: 26.4
click at [479, 174] on div at bounding box center [397, 136] width 247 height 75
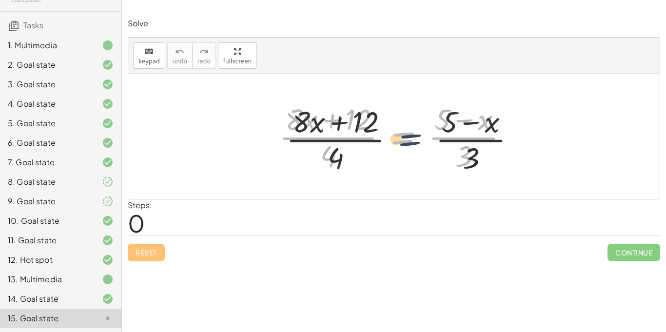
drag, startPoint x: 409, startPoint y: 137, endPoint x: 424, endPoint y: 142, distance: 15.9
click at [424, 142] on div at bounding box center [397, 136] width 247 height 75
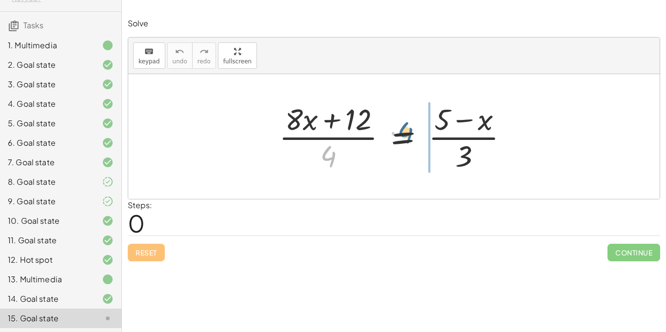
drag, startPoint x: 336, startPoint y: 156, endPoint x: 415, endPoint y: 135, distance: 81.4
click at [415, 135] on div at bounding box center [397, 136] width 247 height 75
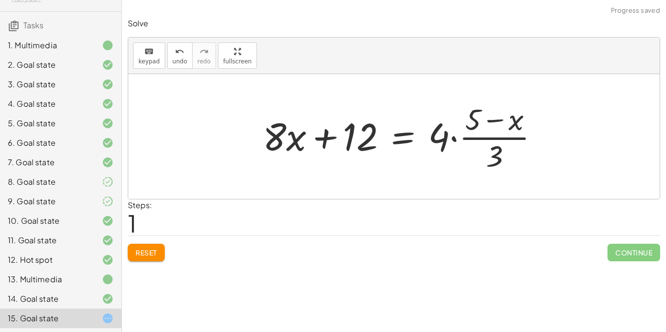
click at [321, 138] on div at bounding box center [405, 136] width 294 height 75
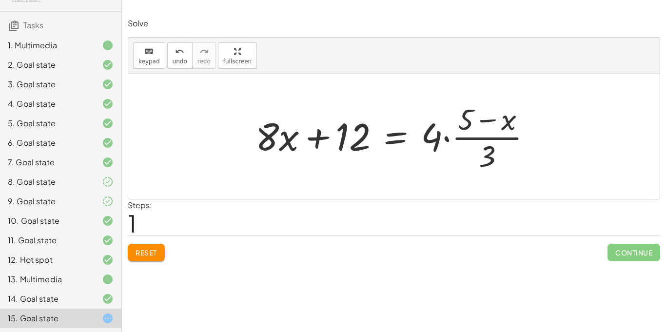
click at [450, 141] on div at bounding box center [398, 136] width 294 height 75
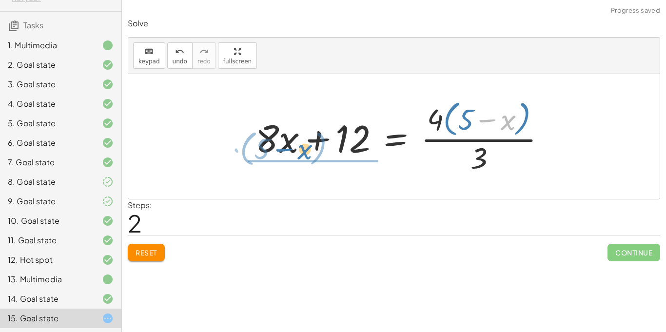
drag, startPoint x: 507, startPoint y: 120, endPoint x: 300, endPoint y: 149, distance: 208.6
click at [300, 149] on div at bounding box center [405, 136] width 308 height 79
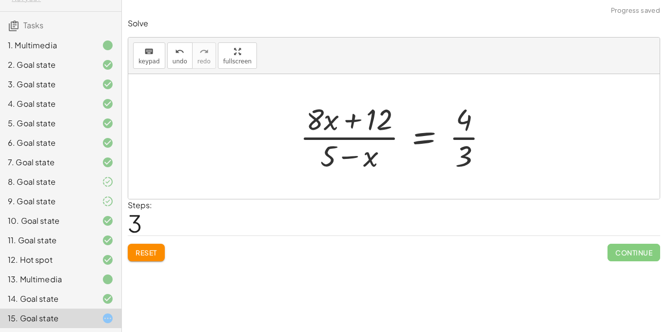
click at [331, 156] on div at bounding box center [398, 136] width 206 height 75
click at [337, 125] on div at bounding box center [398, 136] width 206 height 75
click at [462, 141] on div at bounding box center [398, 136] width 206 height 75
click at [459, 137] on div at bounding box center [398, 136] width 206 height 75
click at [455, 152] on div at bounding box center [398, 136] width 206 height 75
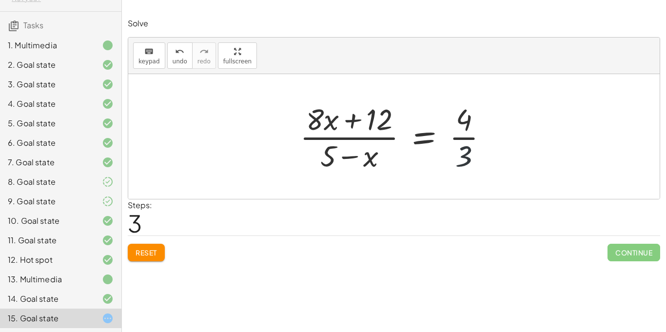
click at [469, 137] on div at bounding box center [398, 136] width 206 height 75
drag, startPoint x: 456, startPoint y: 126, endPoint x: 492, endPoint y: 163, distance: 51.7
click at [492, 163] on div at bounding box center [398, 136] width 206 height 75
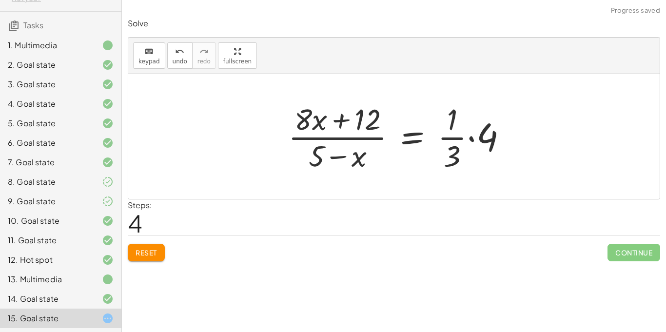
click at [482, 130] on div at bounding box center [401, 136] width 236 height 75
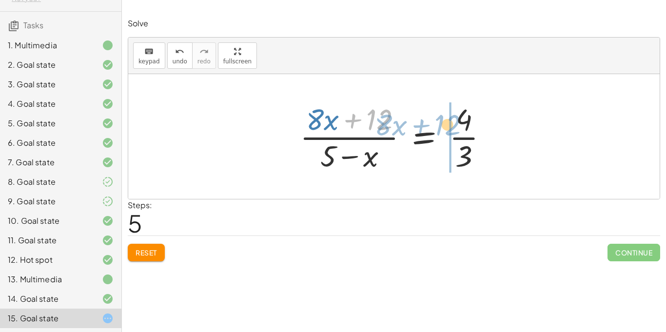
drag, startPoint x: 382, startPoint y: 124, endPoint x: 450, endPoint y: 130, distance: 68.0
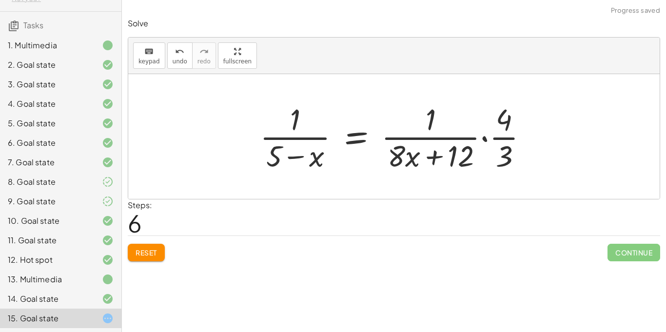
click at [431, 128] on div at bounding box center [398, 136] width 286 height 75
click at [152, 254] on span "Reset" at bounding box center [146, 252] width 21 height 9
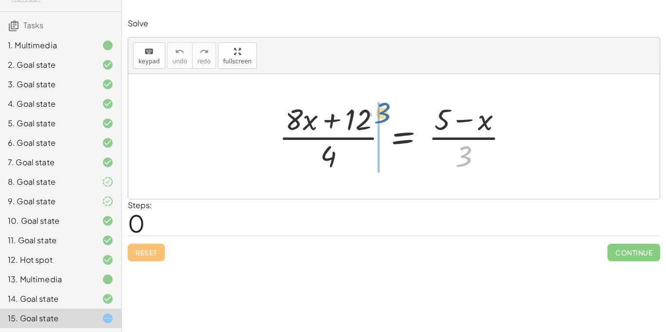
drag, startPoint x: 464, startPoint y: 158, endPoint x: 382, endPoint y: 115, distance: 92.0
click at [382, 115] on div at bounding box center [397, 136] width 247 height 75
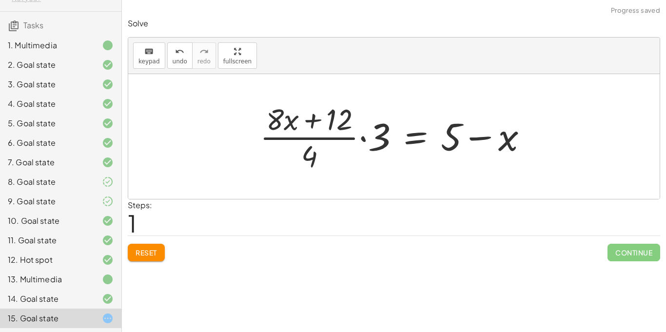
click at [364, 137] on div at bounding box center [397, 136] width 285 height 75
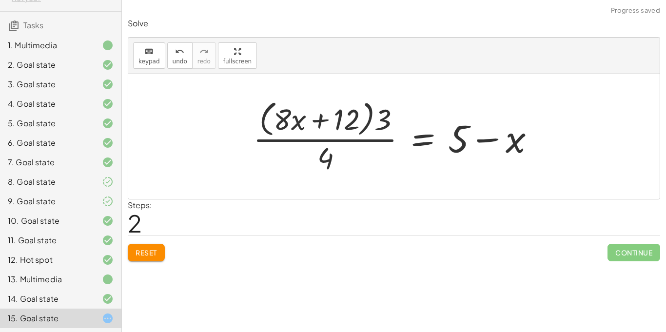
click at [322, 124] on div at bounding box center [397, 136] width 299 height 79
click at [137, 256] on span "Reset" at bounding box center [146, 252] width 21 height 9
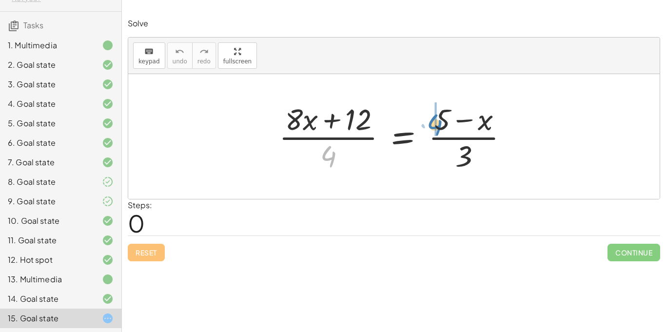
drag, startPoint x: 325, startPoint y: 157, endPoint x: 432, endPoint y: 125, distance: 112.4
click at [432, 125] on div at bounding box center [397, 136] width 247 height 75
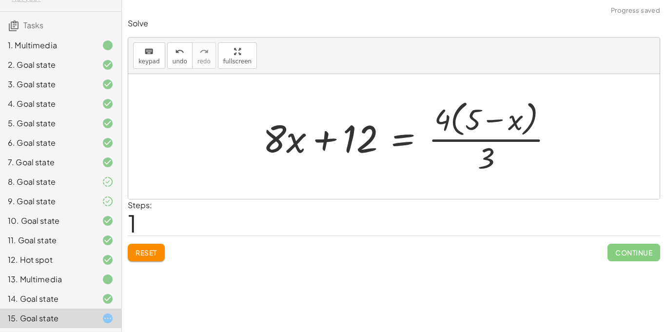
click at [492, 115] on div at bounding box center [412, 136] width 308 height 79
drag, startPoint x: 450, startPoint y: 118, endPoint x: 527, endPoint y: 113, distance: 77.7
click at [527, 113] on div at bounding box center [412, 136] width 308 height 79
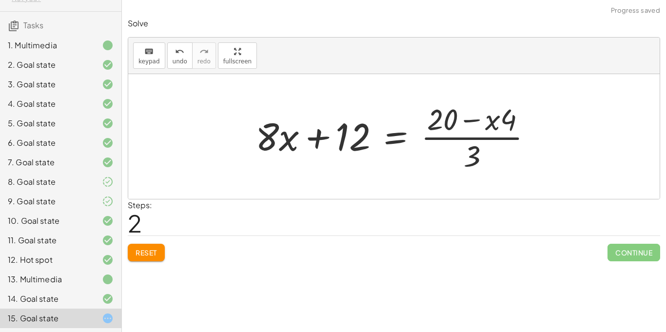
click at [494, 120] on div at bounding box center [398, 136] width 294 height 75
click at [444, 120] on div at bounding box center [398, 136] width 294 height 75
drag, startPoint x: 476, startPoint y: 151, endPoint x: 450, endPoint y: 130, distance: 32.6
click at [450, 130] on div at bounding box center [398, 136] width 294 height 75
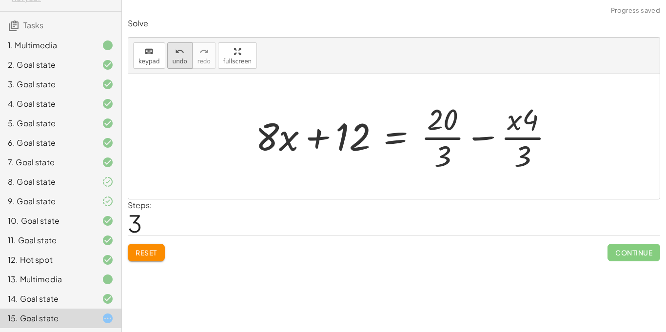
click at [173, 59] on span "undo" at bounding box center [180, 61] width 15 height 7
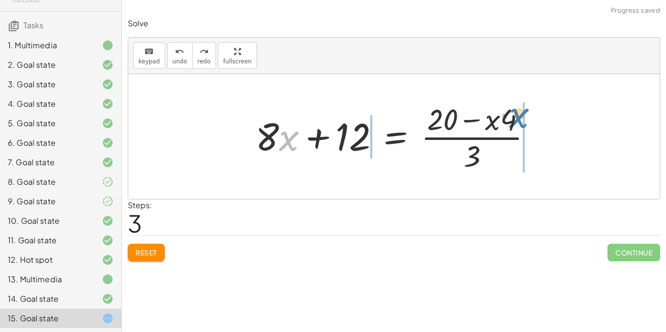
drag, startPoint x: 290, startPoint y: 132, endPoint x: 521, endPoint y: 109, distance: 232.2
click at [521, 109] on div at bounding box center [398, 136] width 294 height 75
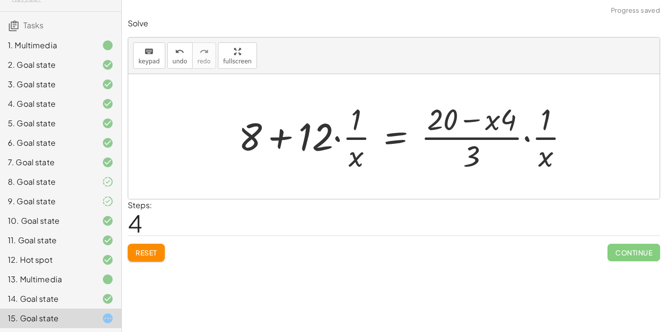
click at [167, 69] on div "keyboard keypad undo [PERSON_NAME] redo fullscreen" at bounding box center [393, 56] width 531 height 37
click at [168, 66] on button "undo undo" at bounding box center [179, 55] width 25 height 26
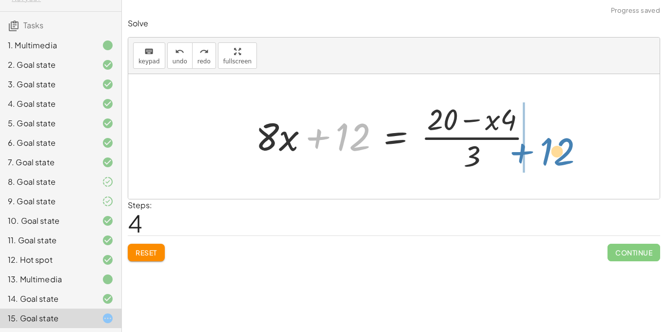
drag, startPoint x: 344, startPoint y: 136, endPoint x: 552, endPoint y: 148, distance: 209.0
click at [552, 148] on div "· ( + · 8 · x + 12 ) · 4 = · ( + 5 − x ) · 3 + · 8 · x + 12 = · 4 · ( + 5 − x )…" at bounding box center [393, 136] width 531 height 125
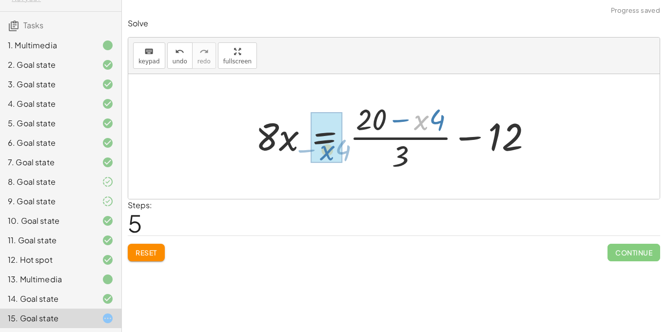
drag, startPoint x: 421, startPoint y: 117, endPoint x: 327, endPoint y: 147, distance: 99.1
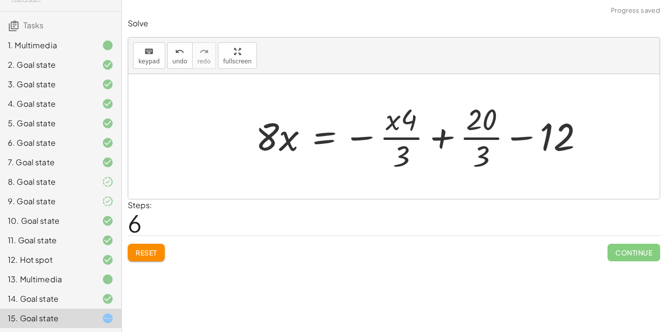
click at [468, 136] on div at bounding box center [424, 136] width 346 height 75
drag, startPoint x: 482, startPoint y: 118, endPoint x: 501, endPoint y: 137, distance: 26.5
click at [501, 137] on div at bounding box center [424, 136] width 346 height 75
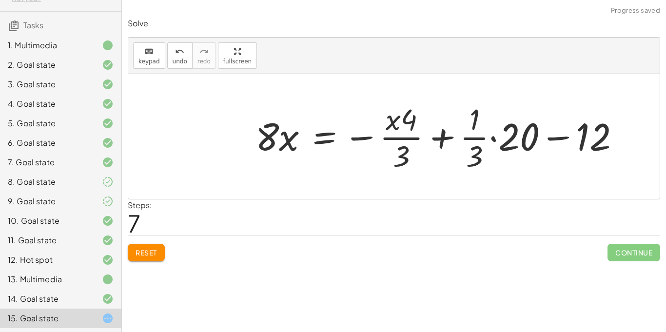
click at [541, 133] on div at bounding box center [442, 136] width 382 height 75
click at [551, 138] on div at bounding box center [442, 136] width 382 height 75
click at [476, 153] on div at bounding box center [442, 136] width 382 height 75
click at [472, 137] on div at bounding box center [442, 136] width 382 height 75
drag, startPoint x: 474, startPoint y: 151, endPoint x: 519, endPoint y: 124, distance: 52.5
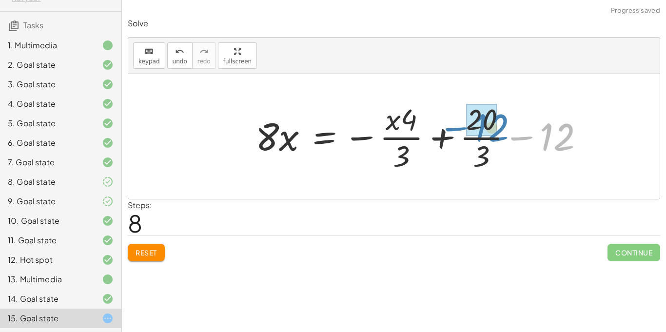
drag, startPoint x: 554, startPoint y: 138, endPoint x: 487, endPoint y: 126, distance: 68.9
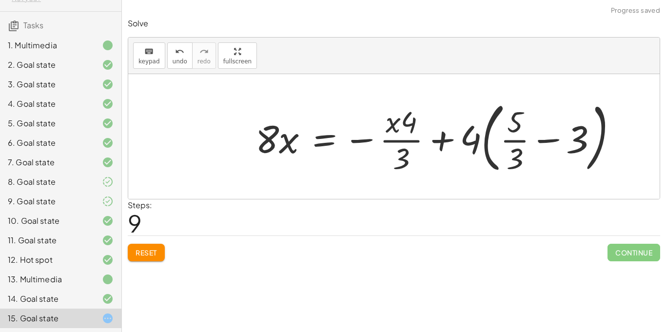
click at [537, 148] on div at bounding box center [440, 136] width 379 height 81
click at [354, 132] on div at bounding box center [440, 136] width 379 height 81
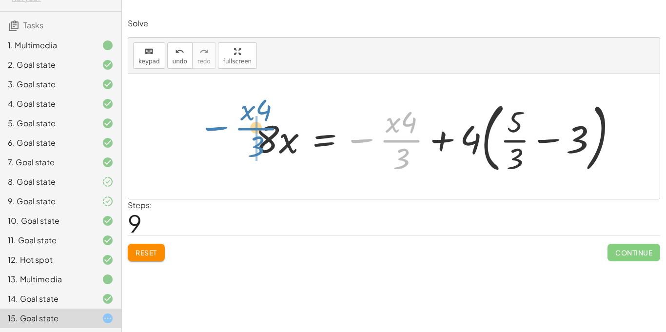
drag, startPoint x: 410, startPoint y: 137, endPoint x: 265, endPoint y: 125, distance: 146.3
click at [265, 125] on div at bounding box center [440, 136] width 379 height 81
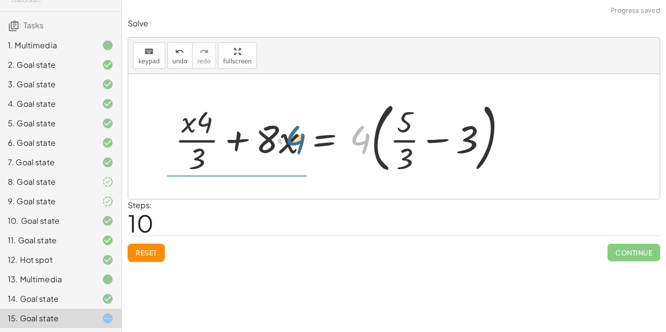
drag, startPoint x: 369, startPoint y: 140, endPoint x: 302, endPoint y: 140, distance: 66.3
click at [302, 140] on div at bounding box center [345, 136] width 350 height 81
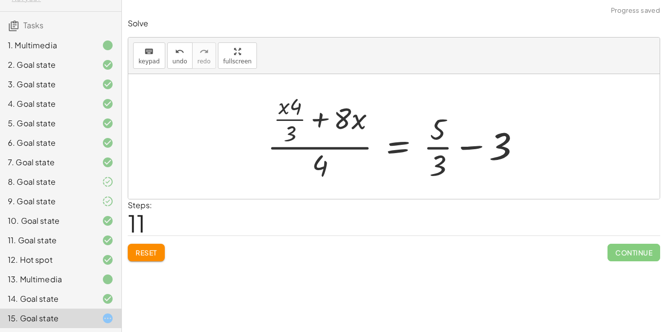
click at [145, 250] on span "Reset" at bounding box center [146, 252] width 21 height 9
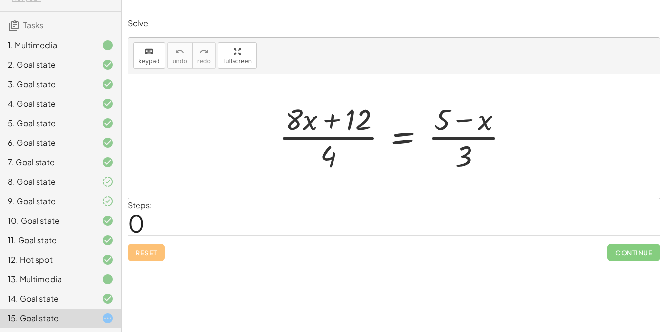
click at [339, 120] on div at bounding box center [397, 136] width 247 height 75
drag, startPoint x: 470, startPoint y: 156, endPoint x: 388, endPoint y: 130, distance: 86.5
click at [388, 130] on div at bounding box center [397, 136] width 247 height 75
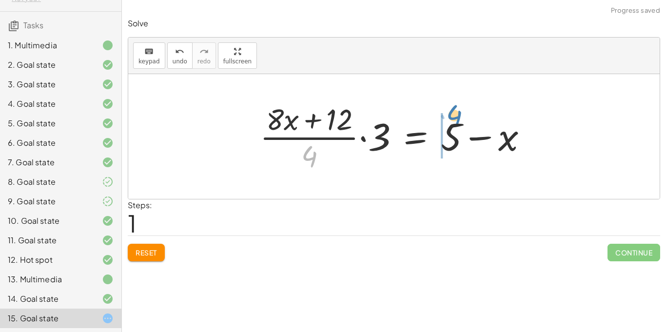
drag, startPoint x: 310, startPoint y: 155, endPoint x: 448, endPoint y: 109, distance: 144.8
click at [448, 109] on div at bounding box center [397, 136] width 285 height 75
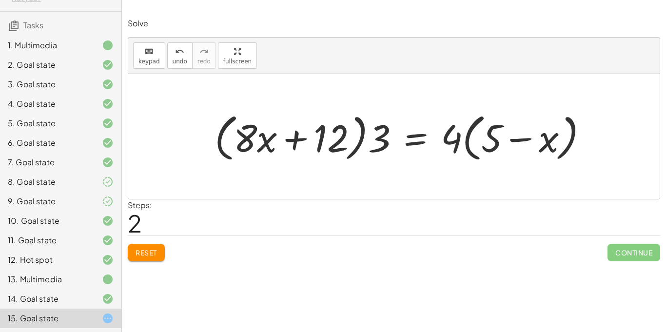
click at [303, 138] on div at bounding box center [405, 137] width 391 height 56
drag, startPoint x: 377, startPoint y: 137, endPoint x: 311, endPoint y: 133, distance: 66.0
click at [311, 133] on div at bounding box center [405, 137] width 391 height 56
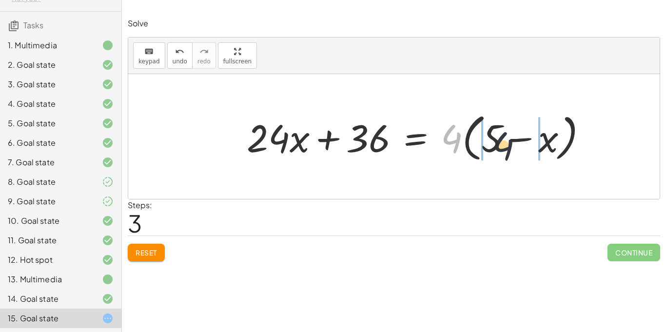
drag, startPoint x: 453, startPoint y: 135, endPoint x: 516, endPoint y: 144, distance: 63.5
click at [516, 144] on div at bounding box center [421, 137] width 358 height 56
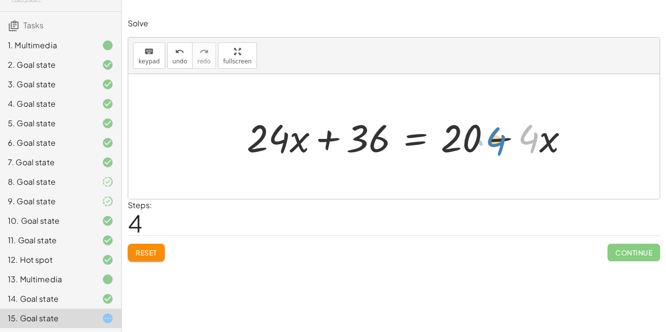
drag, startPoint x: 533, startPoint y: 139, endPoint x: 501, endPoint y: 140, distance: 32.7
click at [501, 140] on div at bounding box center [412, 137] width 340 height 50
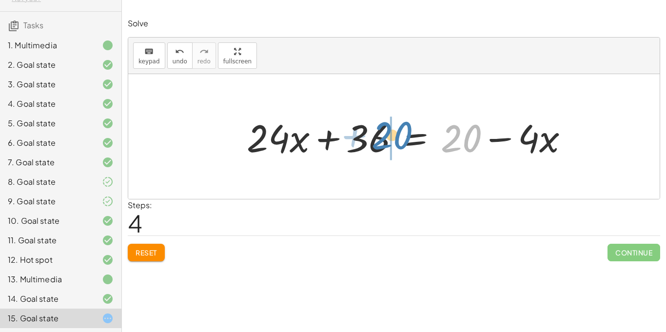
drag, startPoint x: 469, startPoint y: 141, endPoint x: 400, endPoint y: 137, distance: 69.3
click at [400, 137] on div at bounding box center [412, 137] width 340 height 50
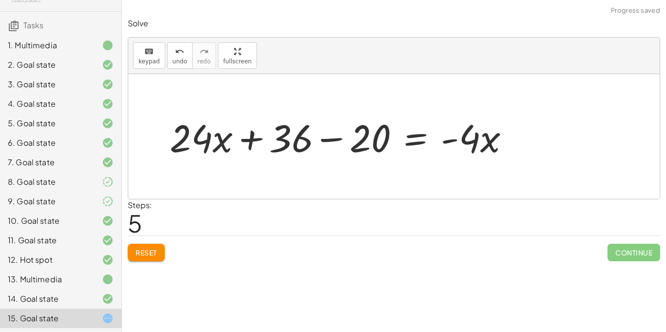
click at [329, 140] on div at bounding box center [343, 137] width 357 height 50
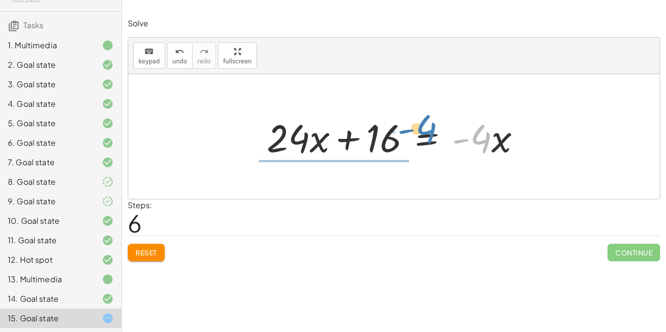
drag, startPoint x: 476, startPoint y: 141, endPoint x: 428, endPoint y: 135, distance: 48.7
click at [428, 135] on div at bounding box center [398, 137] width 272 height 50
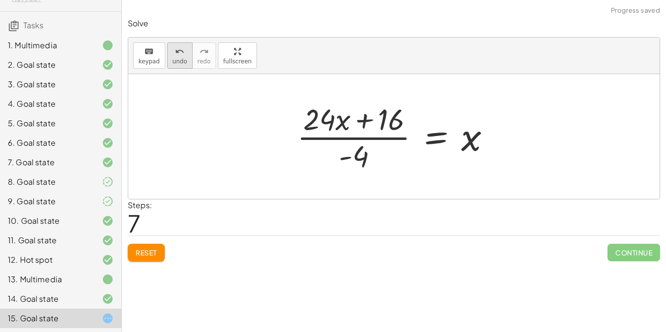
click at [180, 50] on icon "undo" at bounding box center [179, 52] width 9 height 12
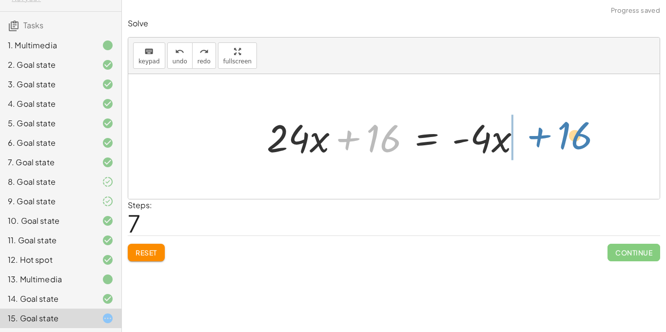
drag, startPoint x: 362, startPoint y: 128, endPoint x: 538, endPoint y: 130, distance: 176.0
click at [538, 130] on div "· ( + · 8 · x + 12 ) · 4 = · ( + 5 − x ) · 3 · · ( + · 8 · x + 12 ) · 4 · 3 = +…" at bounding box center [393, 136] width 531 height 125
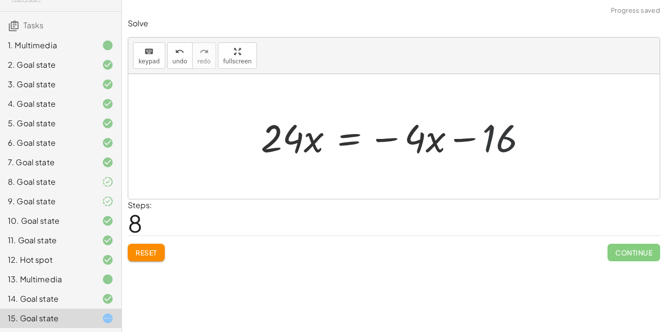
click at [490, 139] on div at bounding box center [397, 137] width 283 height 50
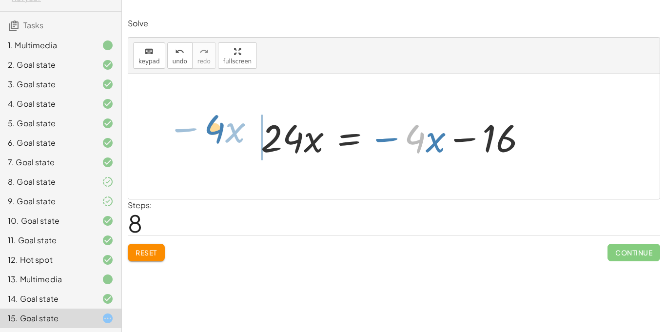
drag, startPoint x: 423, startPoint y: 145, endPoint x: 222, endPoint y: 135, distance: 201.1
click at [222, 135] on div "· ( + · 8 · x + 12 ) · 4 = · ( + 5 − x ) · 3 · · ( + · 8 · x + 12 ) · 4 · 3 = +…" at bounding box center [393, 136] width 531 height 125
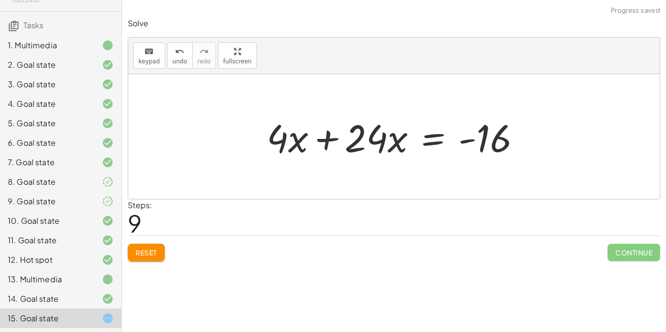
click at [330, 135] on div at bounding box center [398, 137] width 272 height 50
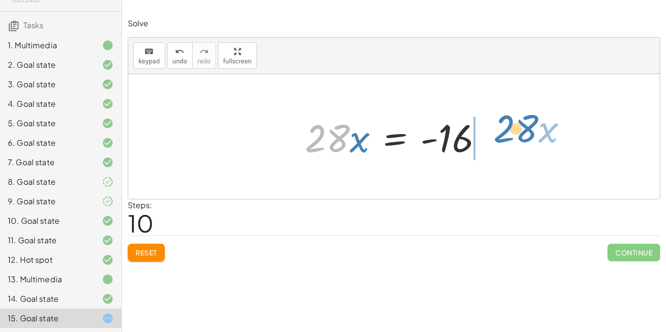
drag, startPoint x: 338, startPoint y: 142, endPoint x: 525, endPoint y: 133, distance: 186.4
click at [525, 133] on div "· ( + · 8 · x + 12 ) · 4 = · ( + 5 − x ) · 3 · · ( + · 8 · x + 12 ) · 4 · 3 = +…" at bounding box center [393, 136] width 531 height 125
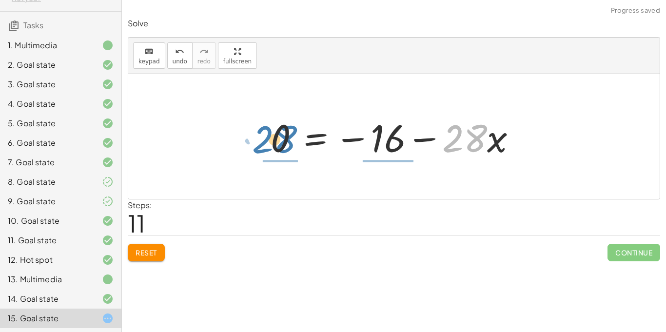
drag, startPoint x: 457, startPoint y: 138, endPoint x: 267, endPoint y: 138, distance: 190.6
click at [267, 138] on div at bounding box center [397, 137] width 263 height 50
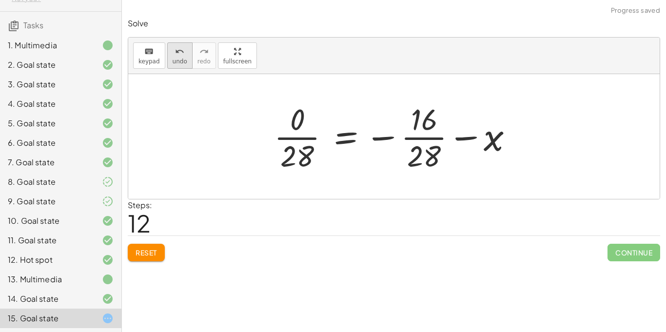
click at [170, 54] on button "undo undo" at bounding box center [179, 55] width 25 height 26
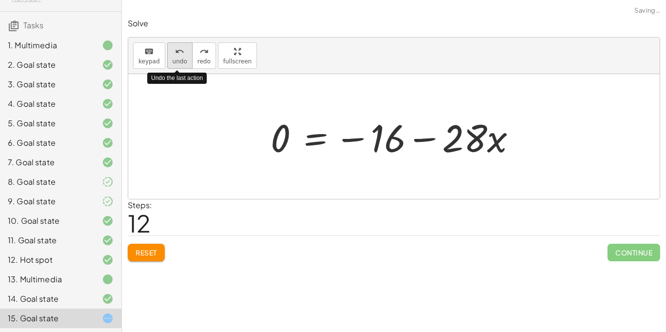
click at [169, 53] on button "undo undo" at bounding box center [179, 55] width 25 height 26
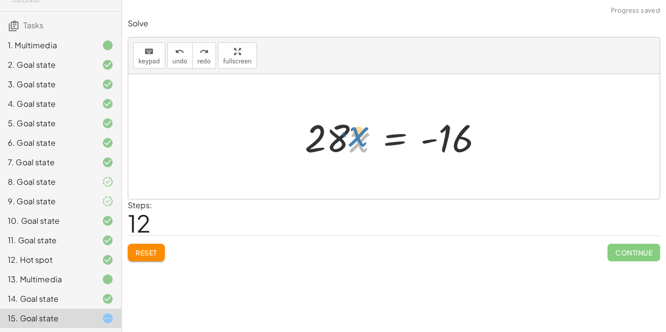
drag, startPoint x: 362, startPoint y: 139, endPoint x: 360, endPoint y: 134, distance: 5.7
click at [360, 134] on div at bounding box center [397, 137] width 195 height 50
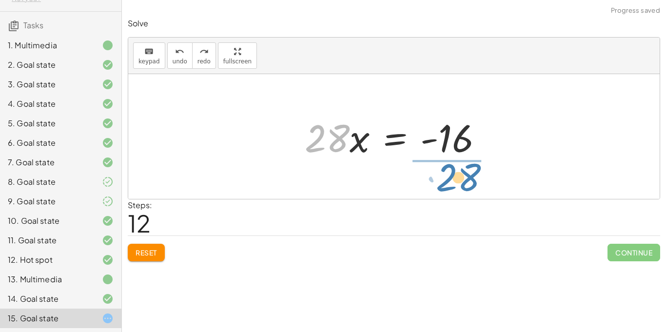
drag, startPoint x: 335, startPoint y: 132, endPoint x: 469, endPoint y: 167, distance: 138.1
click at [469, 167] on div "· ( + · 8 · x + 12 ) · 4 = · ( + 5 − x ) · 3 · · ( + · 8 · x + 12 ) · 4 · 3 = +…" at bounding box center [393, 136] width 531 height 125
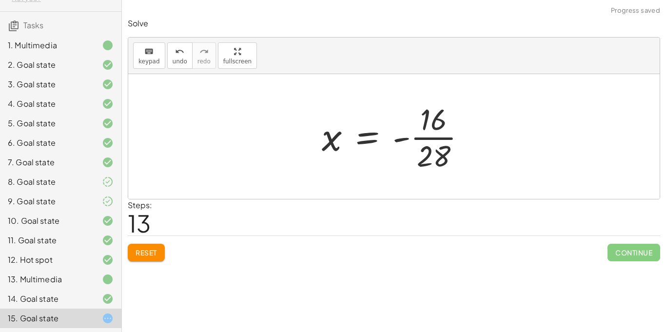
click at [446, 137] on div at bounding box center [398, 136] width 162 height 75
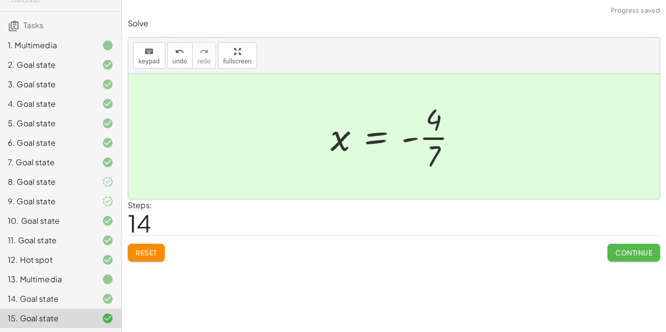
click at [629, 248] on span "Continue" at bounding box center [633, 252] width 37 height 9
